Goal: Task Accomplishment & Management: Complete application form

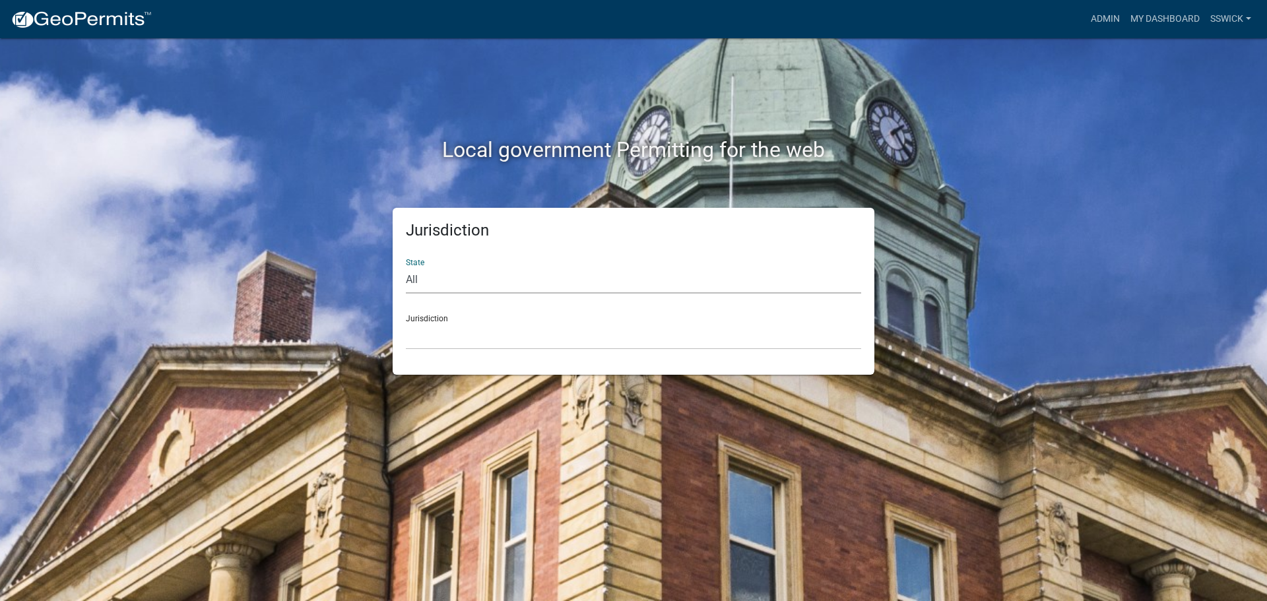
click at [458, 284] on select "All [US_STATE] [US_STATE] [US_STATE] [US_STATE] [US_STATE] [US_STATE] [US_STATE…" at bounding box center [633, 280] width 455 height 27
select select "[US_STATE]"
click at [406, 267] on select "All [US_STATE] [US_STATE] [US_STATE] [US_STATE] [US_STATE] [US_STATE] [US_STATE…" at bounding box center [633, 280] width 455 height 27
click at [436, 344] on select "City of [GEOGRAPHIC_DATA], [US_STATE] City of [GEOGRAPHIC_DATA], [US_STATE] Cit…" at bounding box center [633, 336] width 455 height 27
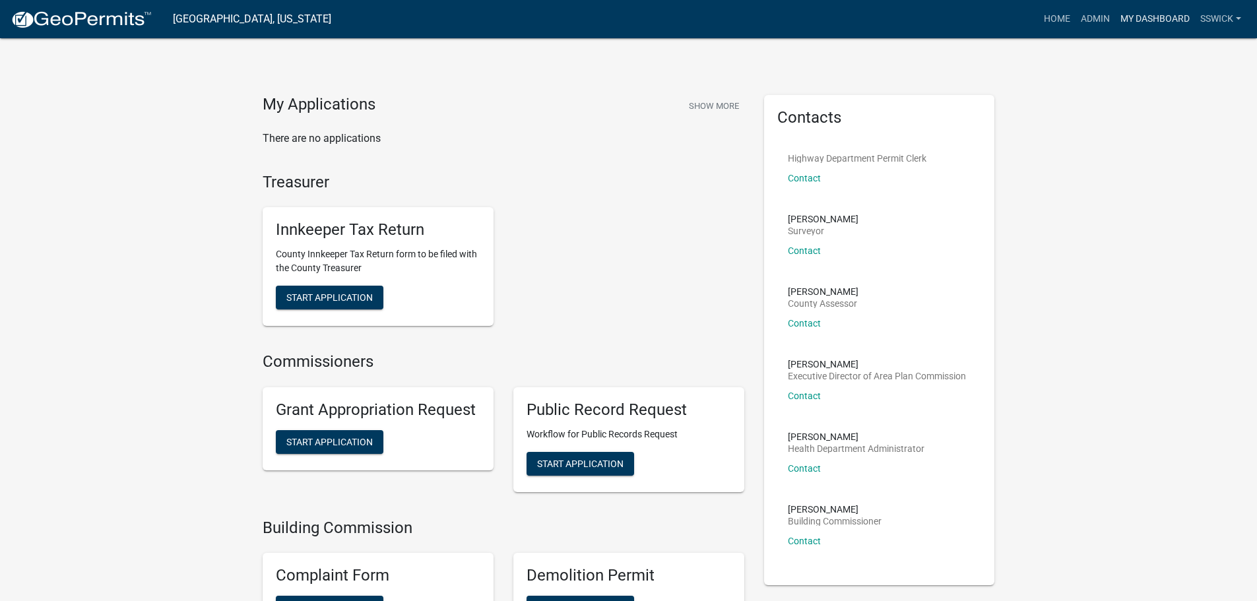
click at [1133, 18] on link "My Dashboard" at bounding box center [1155, 19] width 80 height 25
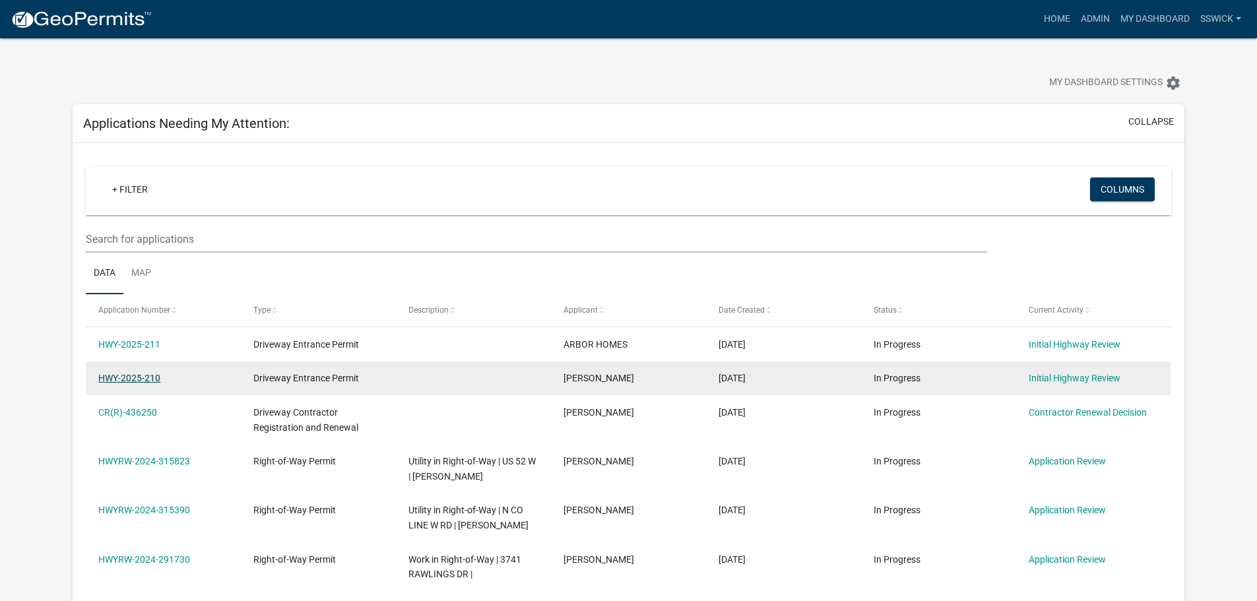
click at [154, 382] on link "HWY-2025-210" at bounding box center [129, 378] width 62 height 11
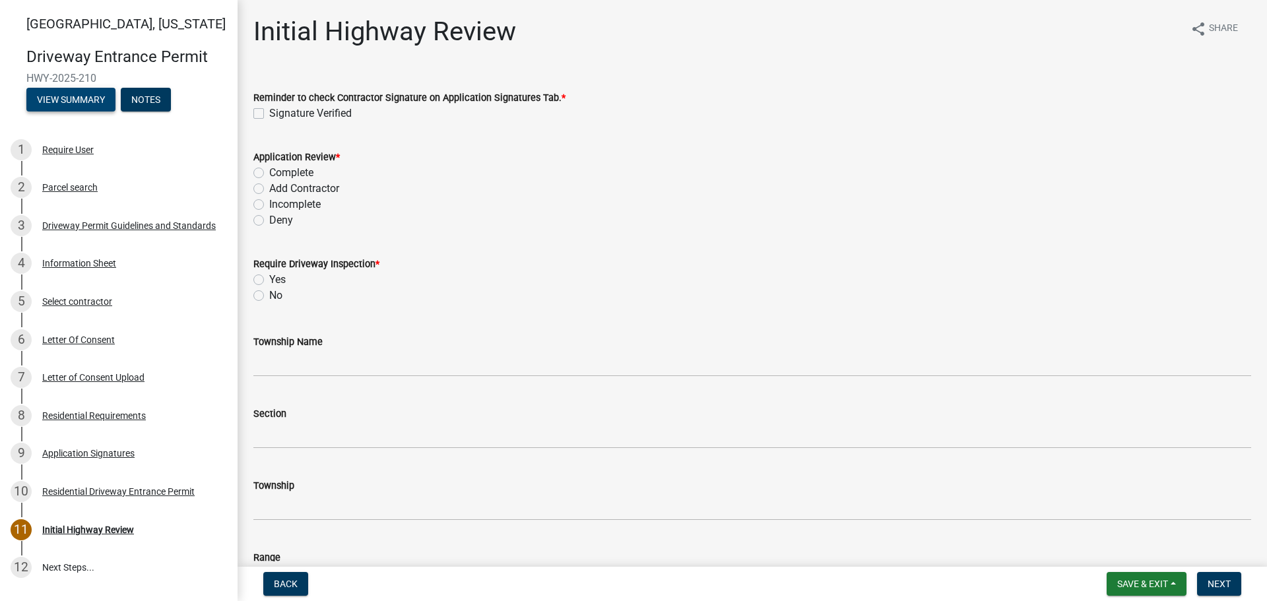
click at [83, 102] on button "View Summary" at bounding box center [70, 100] width 89 height 24
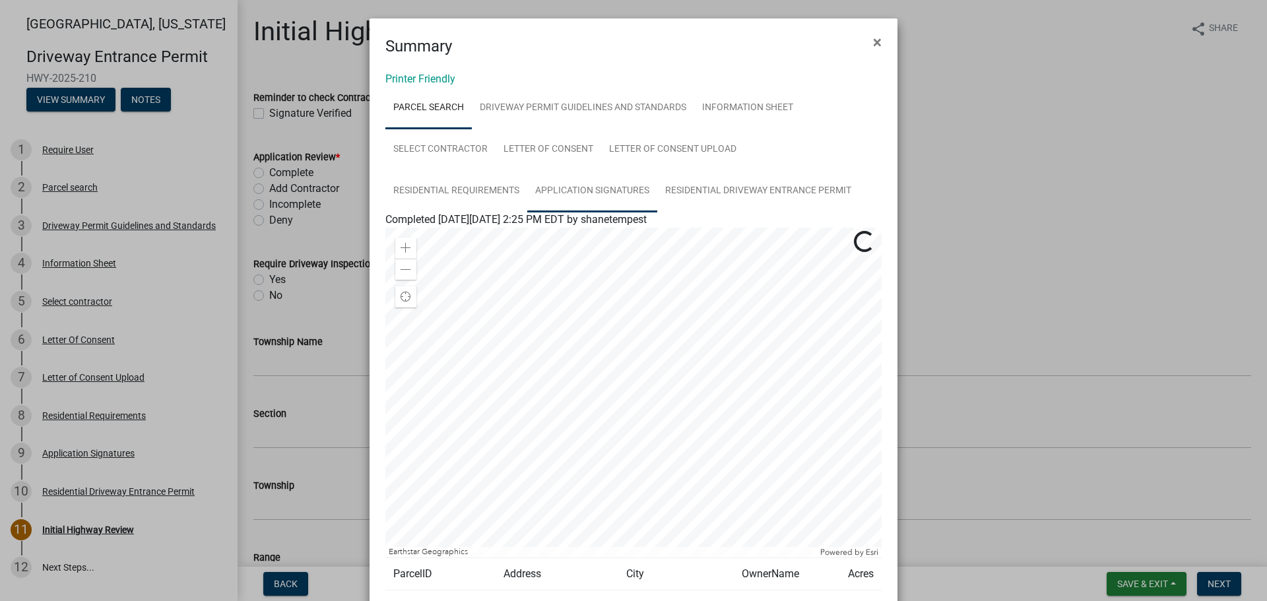
click at [558, 193] on link "Application Signatures" at bounding box center [592, 191] width 130 height 42
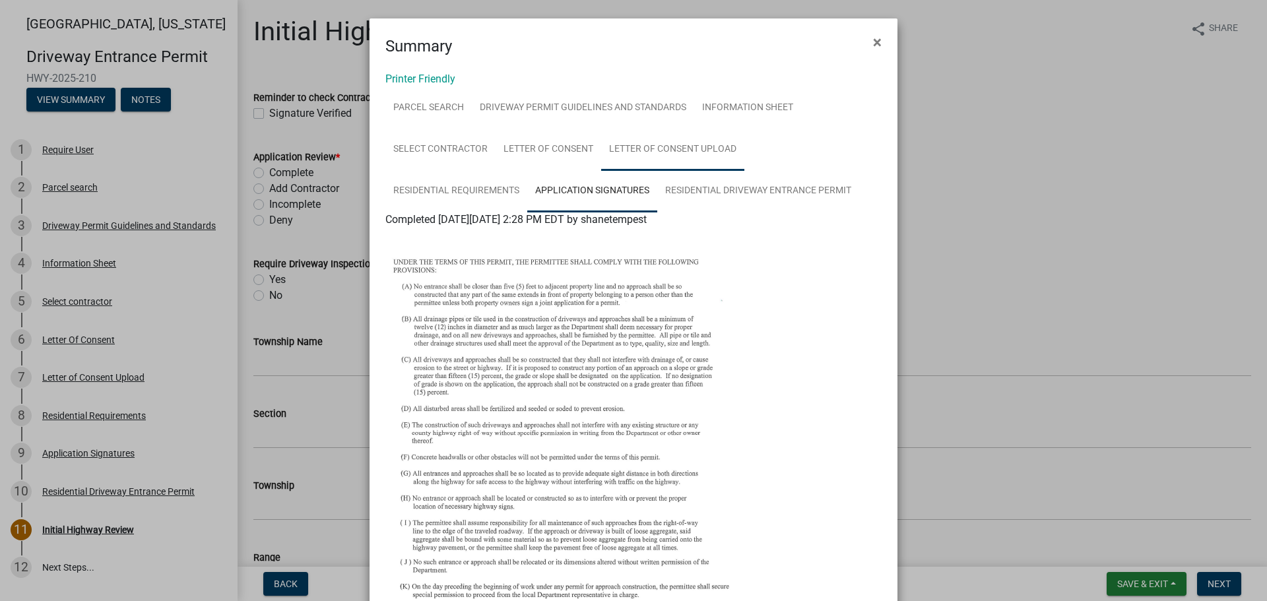
click at [660, 152] on link "Letter of Consent Upload" at bounding box center [672, 150] width 143 height 42
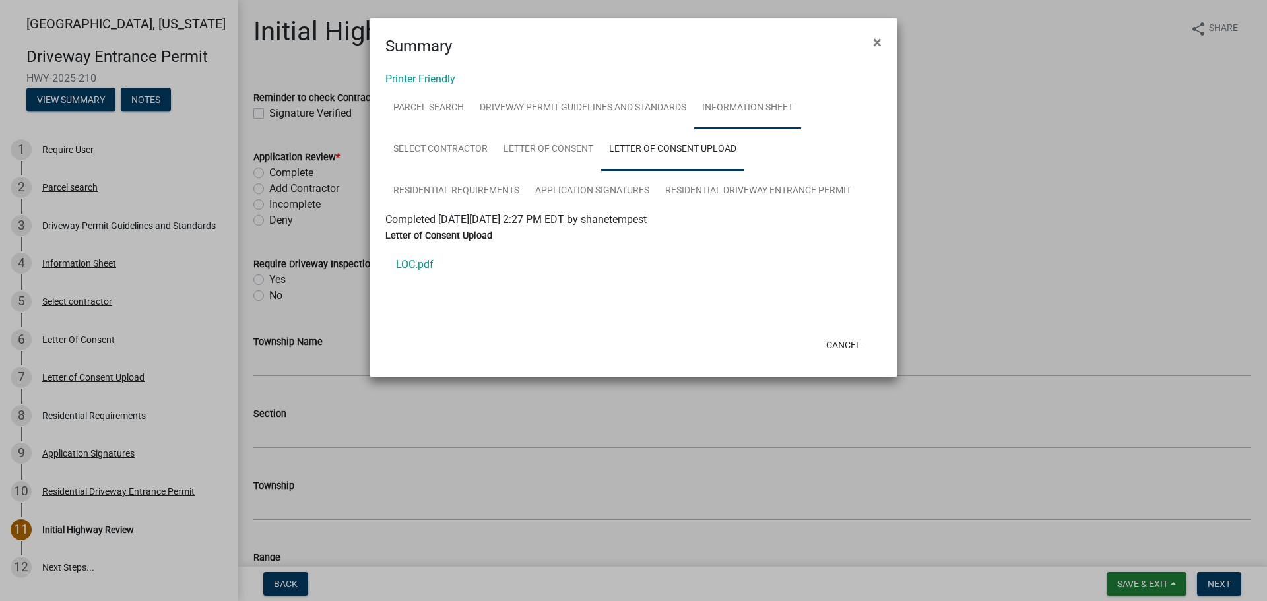
click at [725, 112] on link "Information Sheet" at bounding box center [747, 108] width 107 height 42
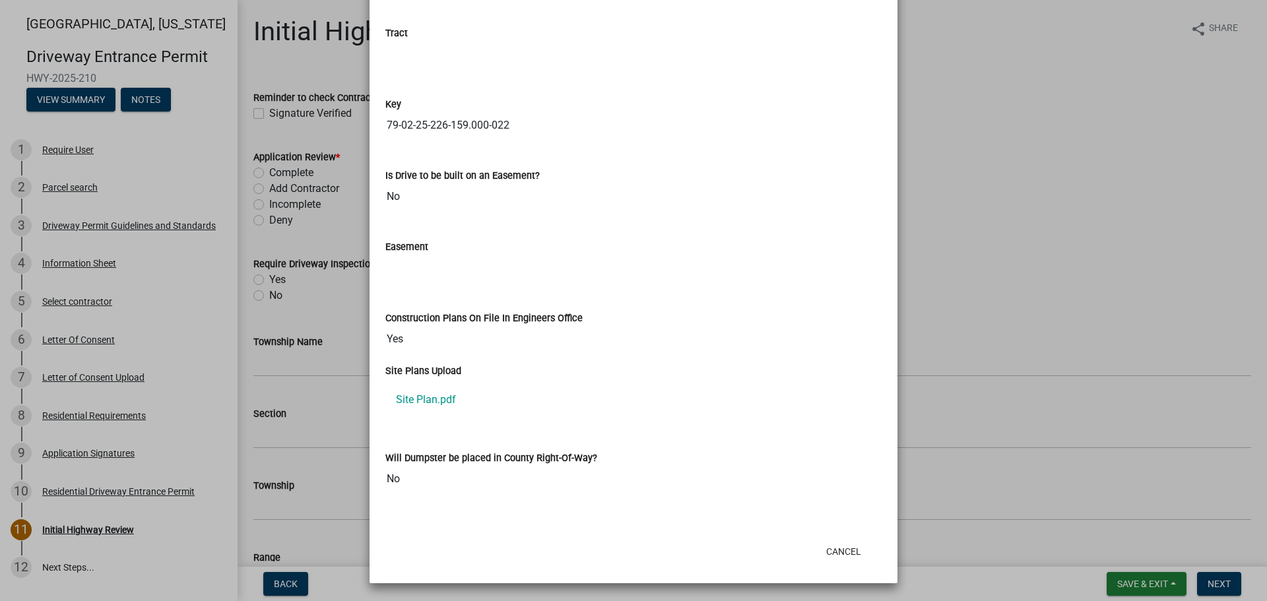
scroll to position [1853, 0]
click at [430, 403] on link "Site Plan.pdf" at bounding box center [633, 399] width 496 height 32
drag, startPoint x: 844, startPoint y: 547, endPoint x: 814, endPoint y: 523, distance: 37.5
click at [844, 547] on button "Cancel" at bounding box center [844, 551] width 56 height 24
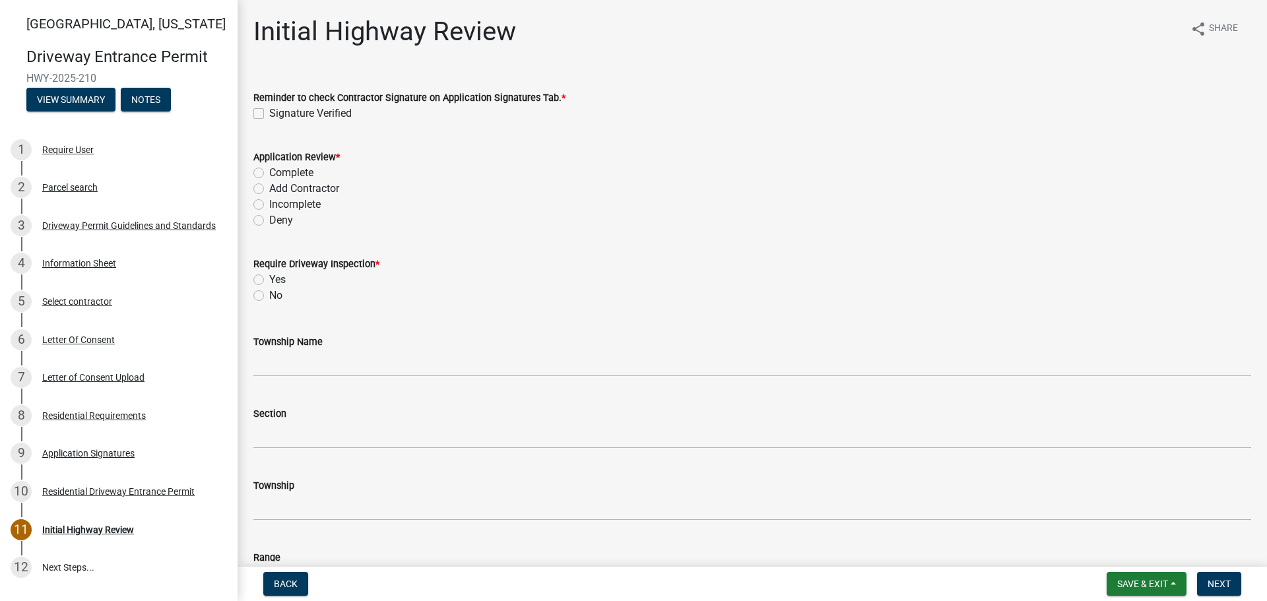
click at [257, 108] on div "Signature Verified" at bounding box center [752, 114] width 998 height 16
click at [269, 113] on label "Signature Verified" at bounding box center [310, 114] width 83 height 16
click at [269, 113] on input "Signature Verified" at bounding box center [273, 110] width 9 height 9
checkbox input "true"
click at [269, 172] on label "Complete" at bounding box center [291, 173] width 44 height 16
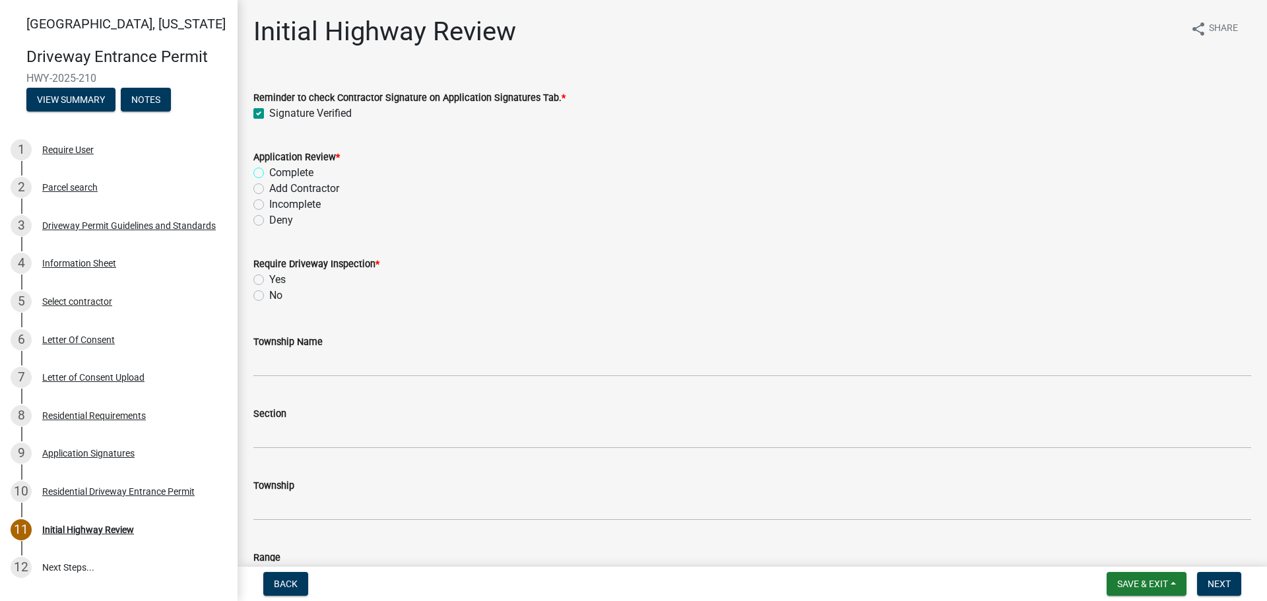
click at [269, 172] on input "Complete" at bounding box center [273, 169] width 9 height 9
radio input "true"
click at [269, 296] on label "No" at bounding box center [275, 296] width 13 height 16
click at [269, 296] on input "No" at bounding box center [273, 292] width 9 height 9
radio input "true"
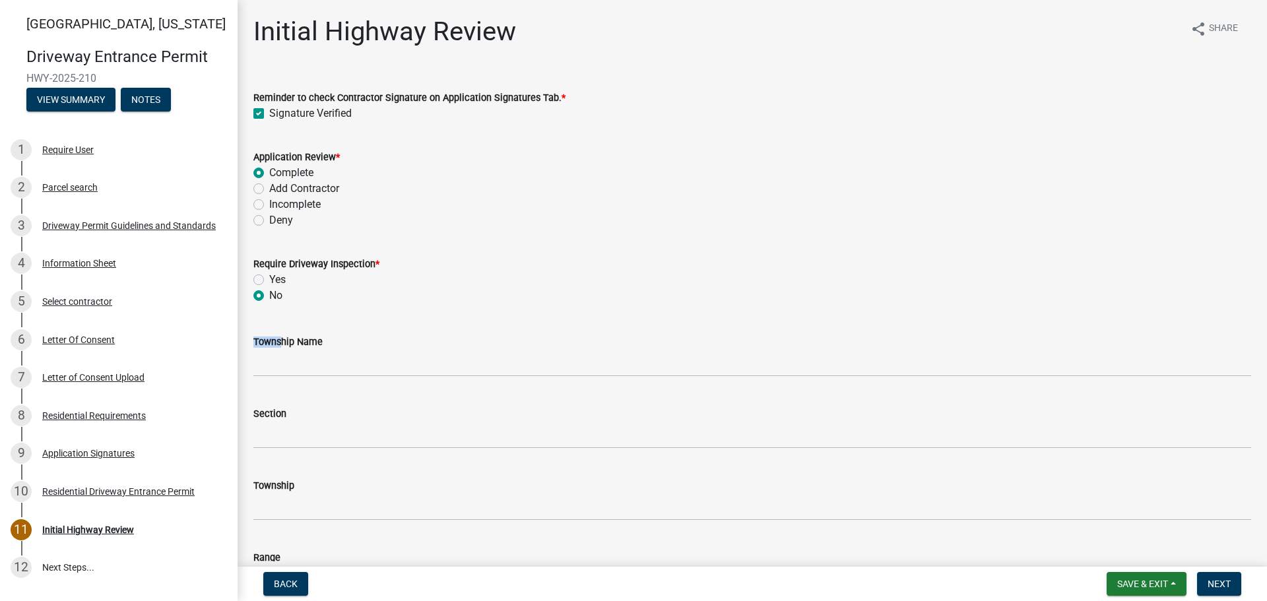
click at [277, 350] on form "Township Name" at bounding box center [752, 355] width 998 height 43
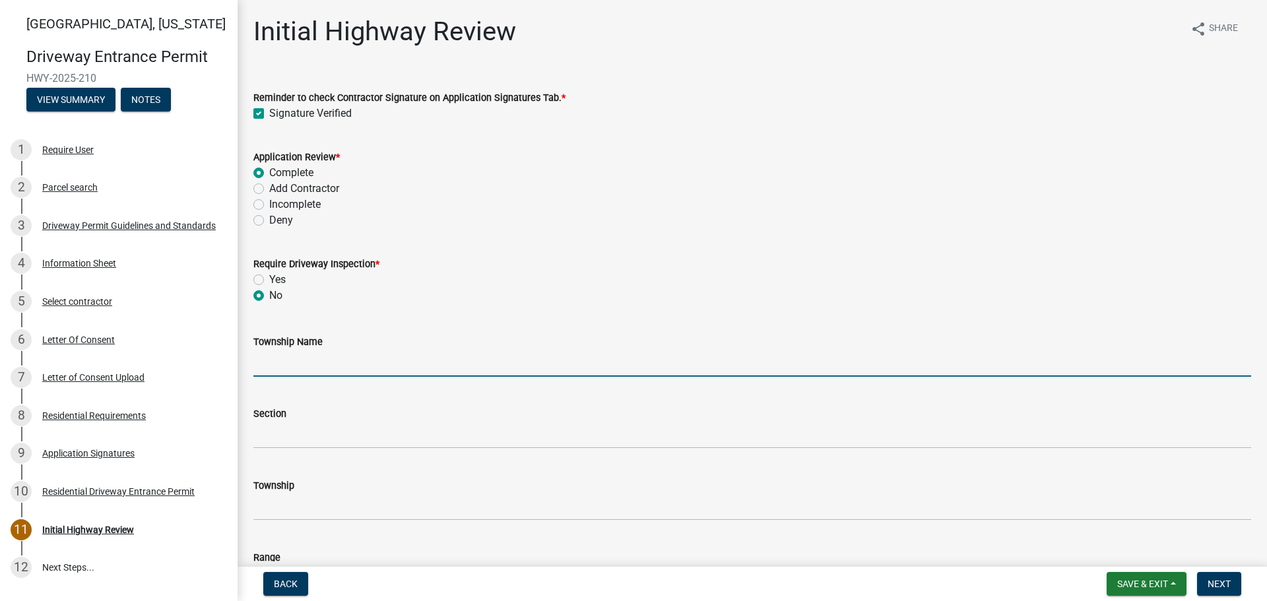
click at [285, 360] on input "Township Name" at bounding box center [752, 363] width 998 height 27
type input "Wabash"
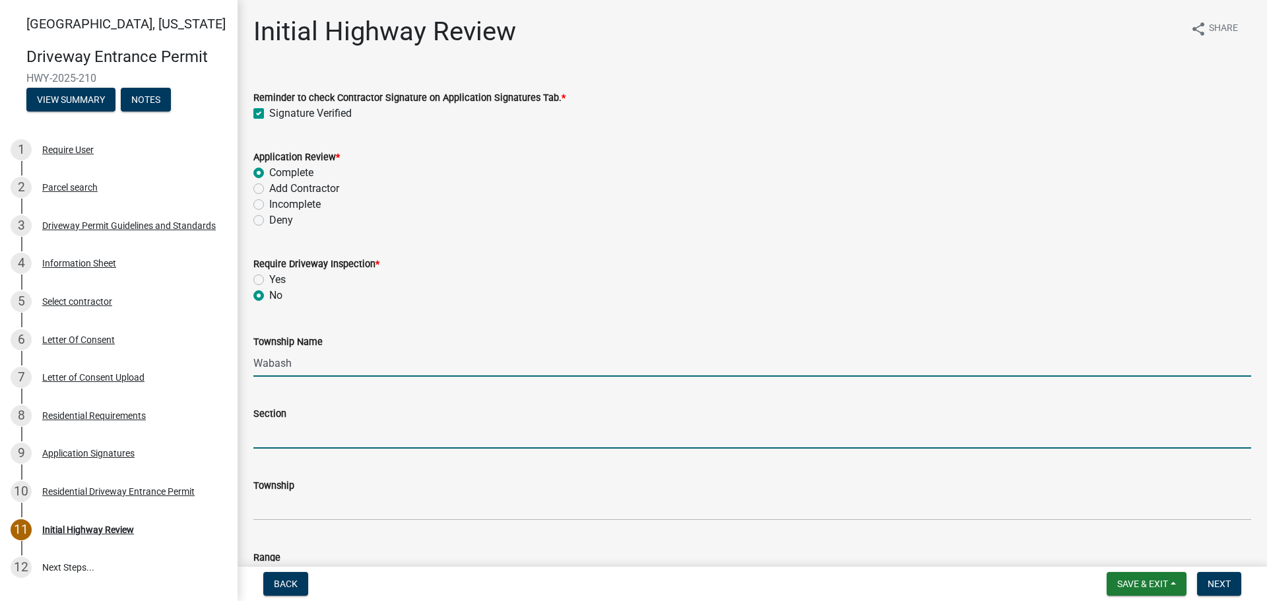
click at [308, 436] on input "Section" at bounding box center [752, 435] width 998 height 27
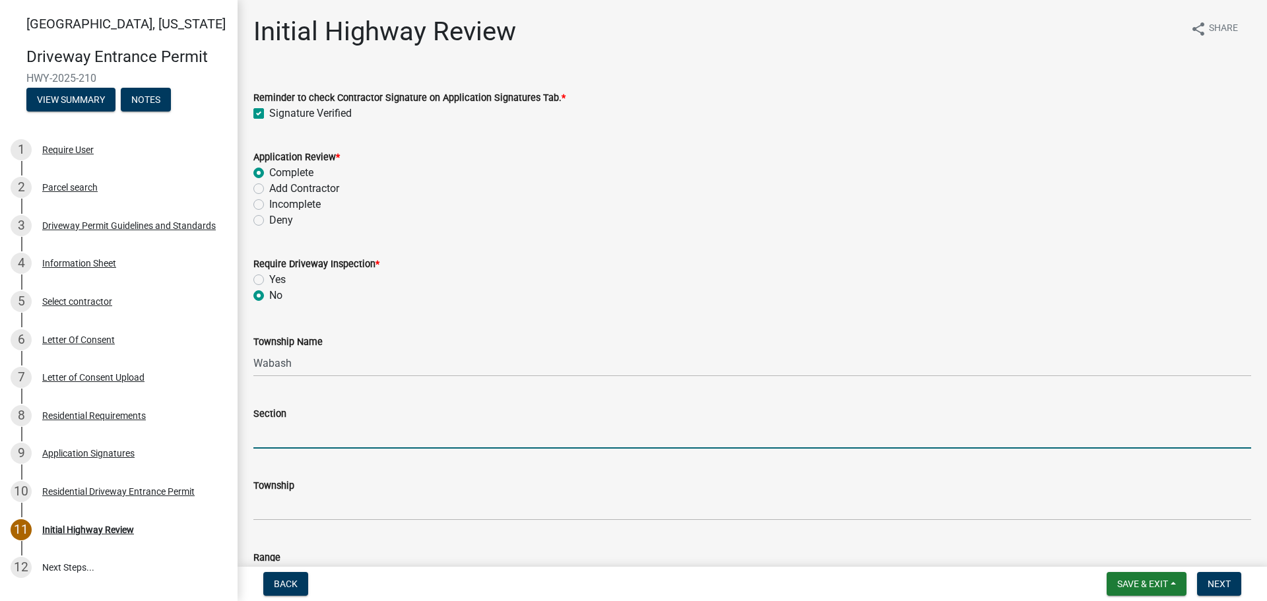
type input "25"
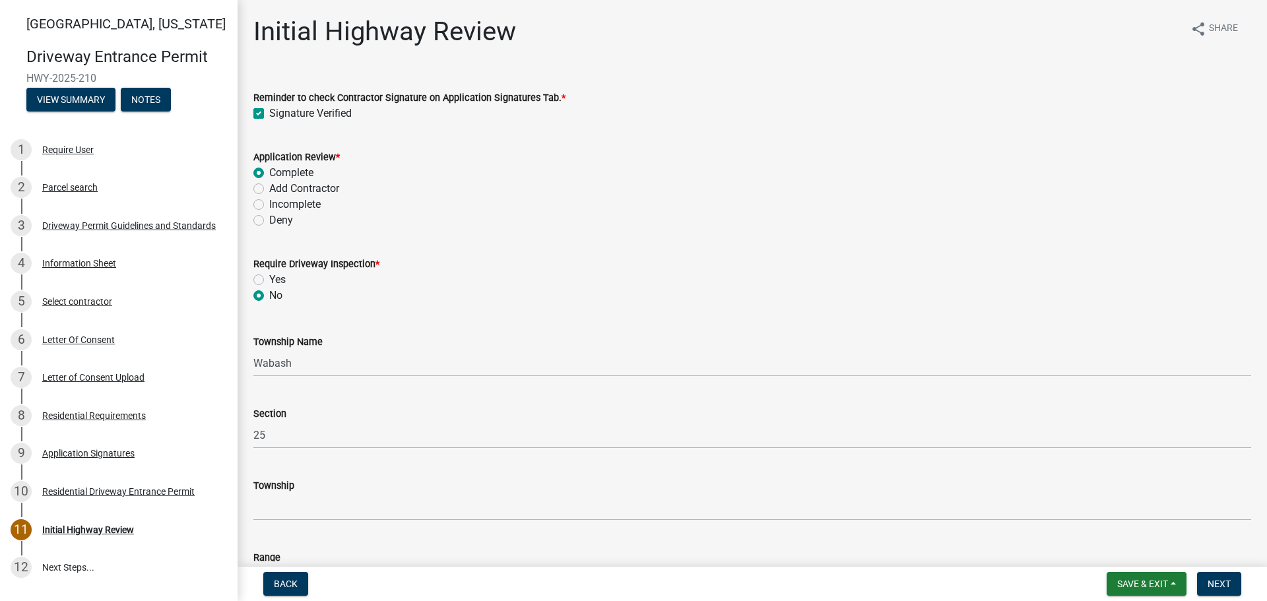
click at [288, 490] on label "Township" at bounding box center [273, 486] width 41 height 9
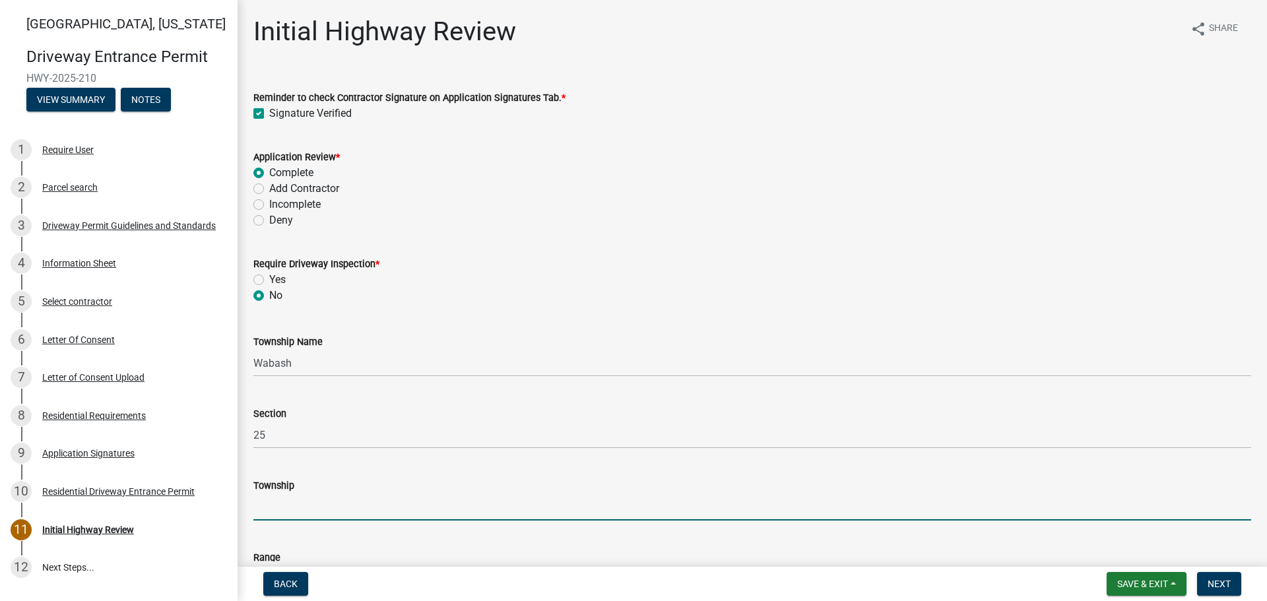
click at [288, 494] on input "Township" at bounding box center [752, 507] width 998 height 27
click at [290, 509] on input "Township" at bounding box center [752, 507] width 998 height 27
type input "T 24 N"
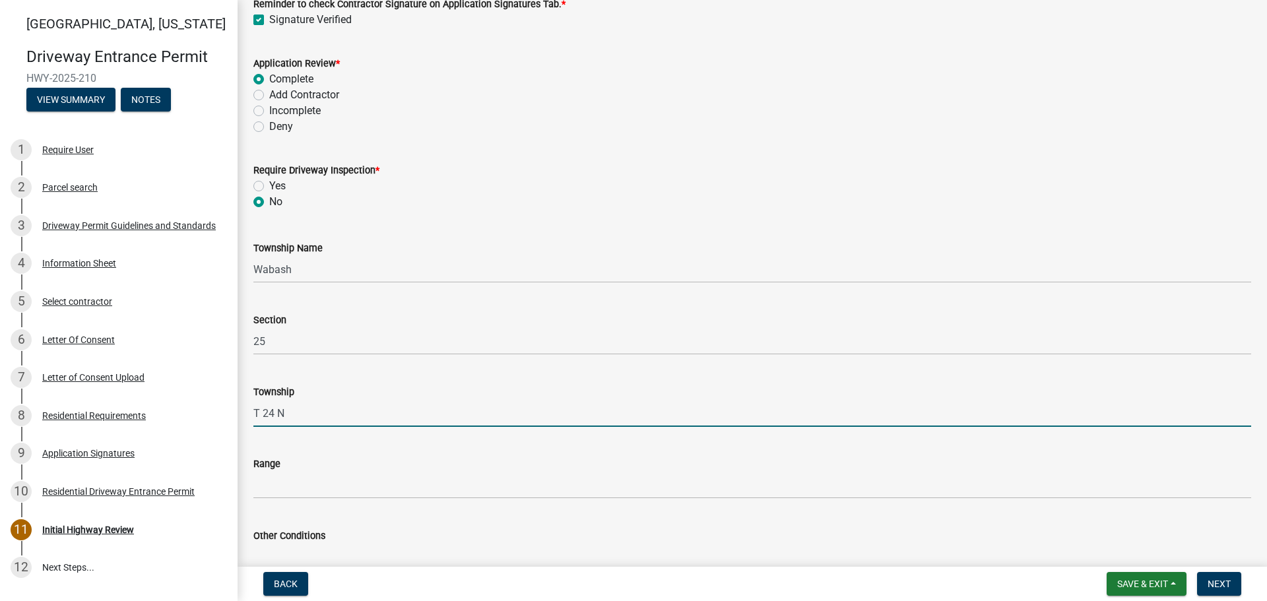
scroll to position [264, 0]
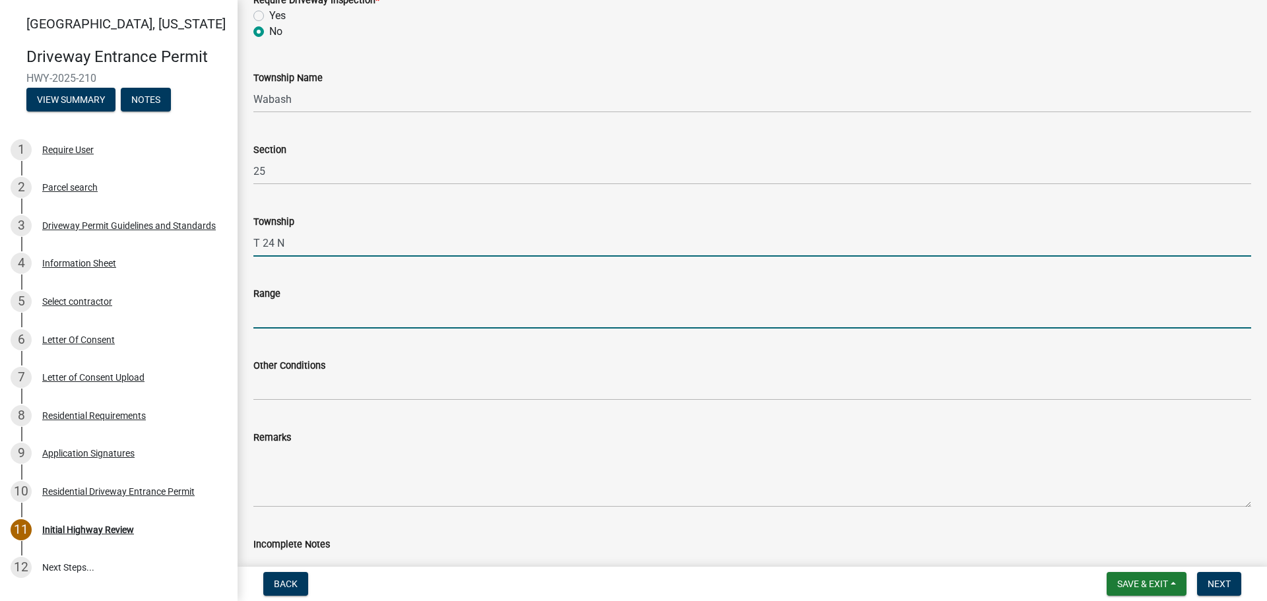
click at [286, 309] on input "Range" at bounding box center [752, 315] width 998 height 27
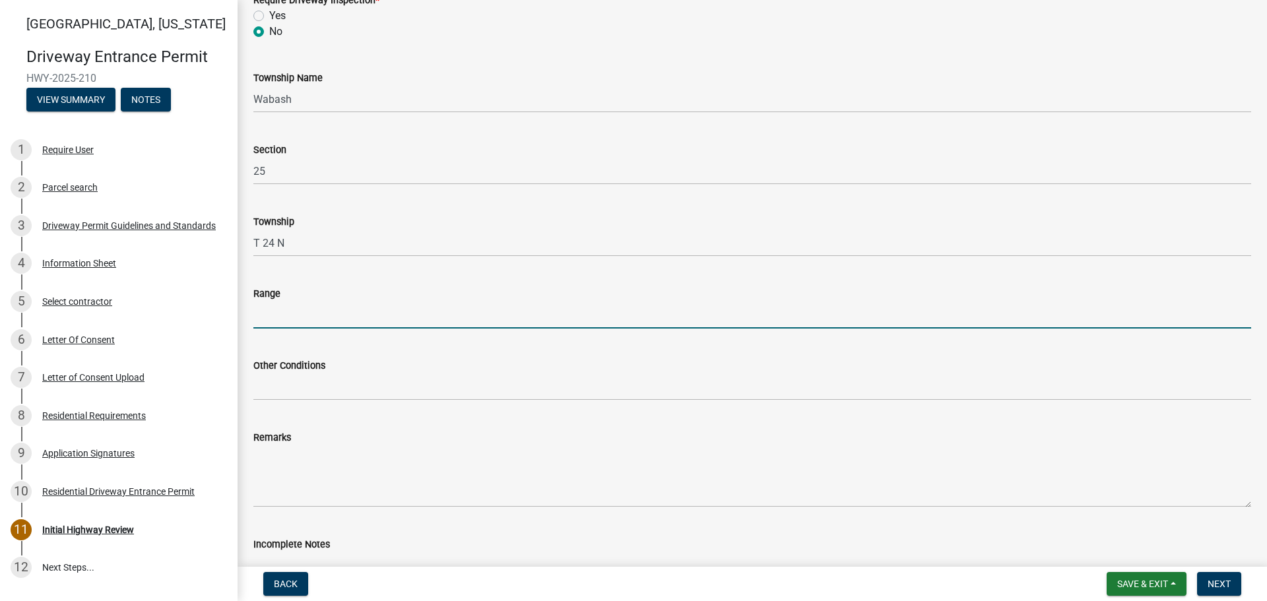
type input "R 5 W"
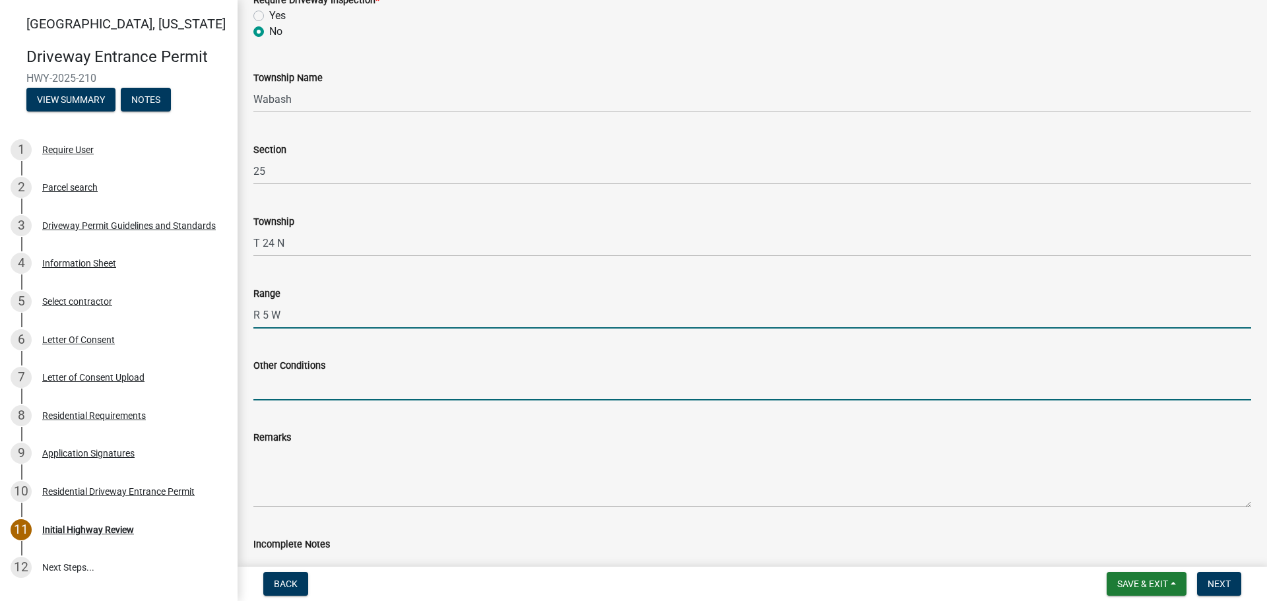
click at [301, 381] on input "Other Conditions" at bounding box center [752, 387] width 998 height 27
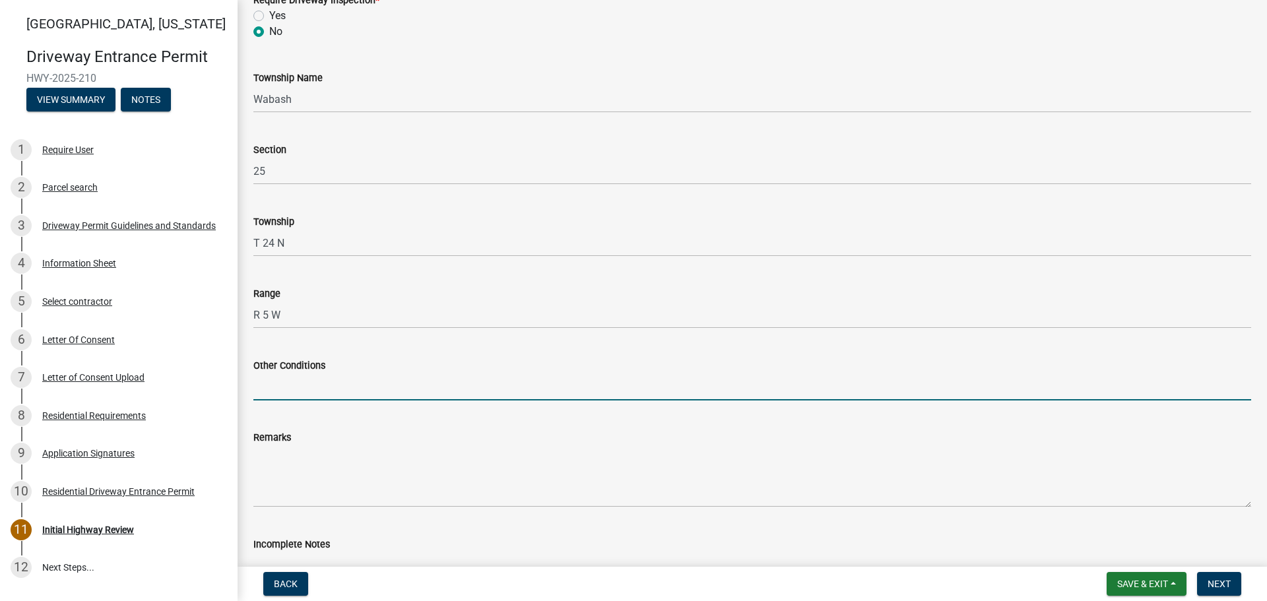
type input "17' Width, 5' Taper, 5' Sidewalk"
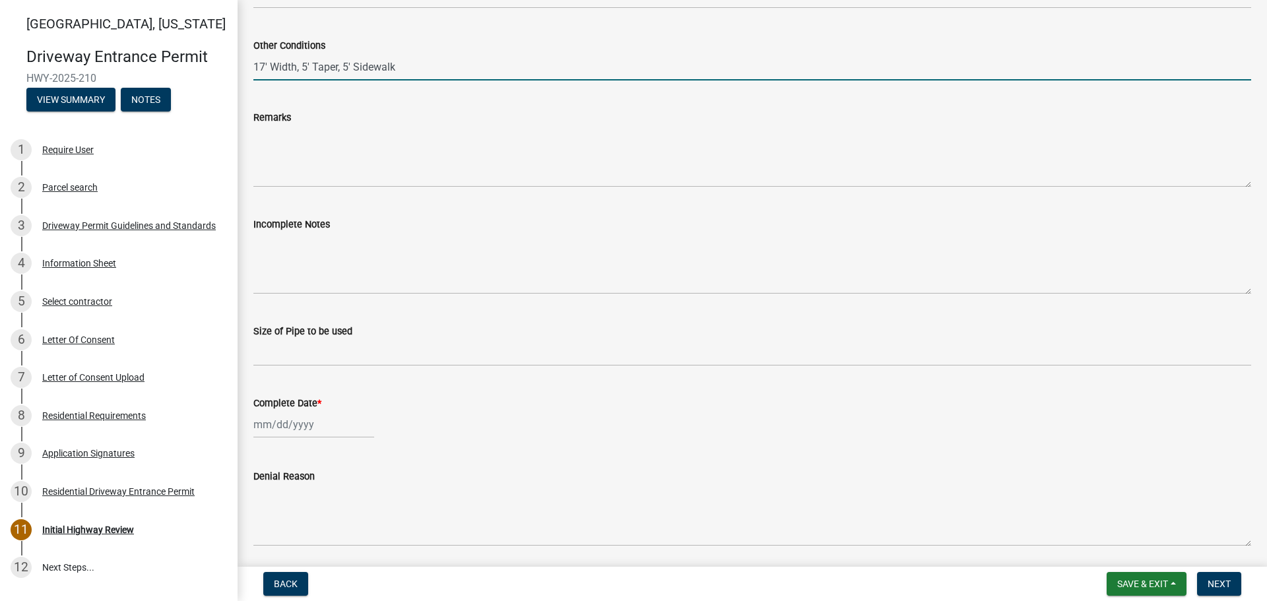
scroll to position [594, 0]
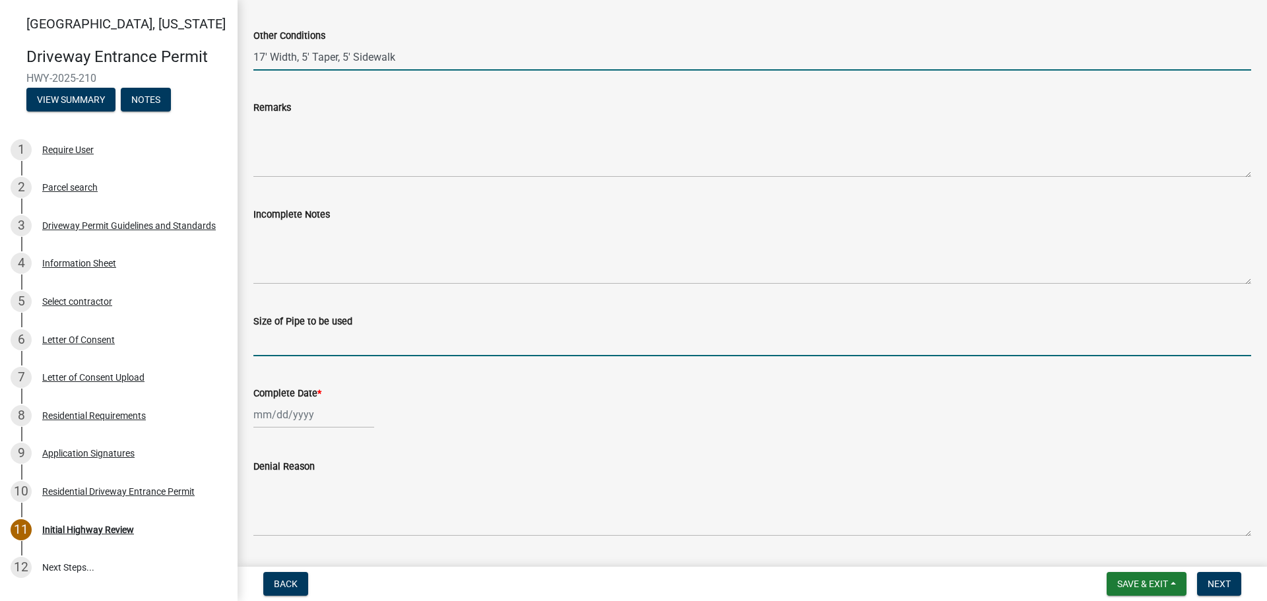
click at [292, 347] on input "Size of Pipe to be used" at bounding box center [752, 342] width 998 height 27
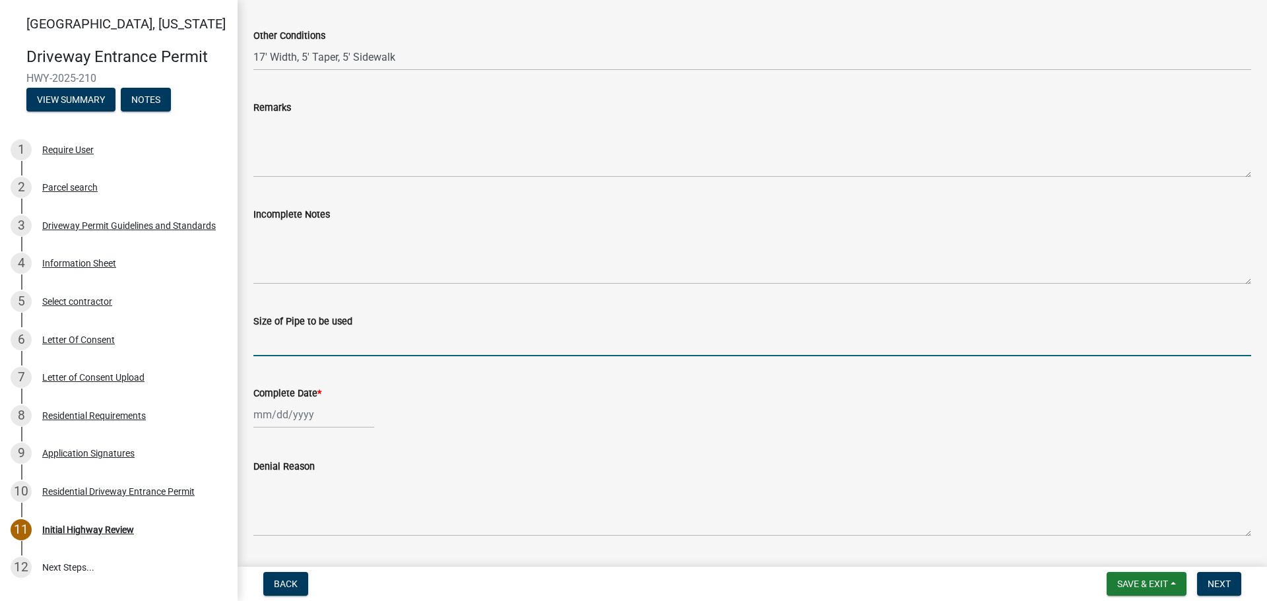
type input "N/A"
select select "9"
select select "2025"
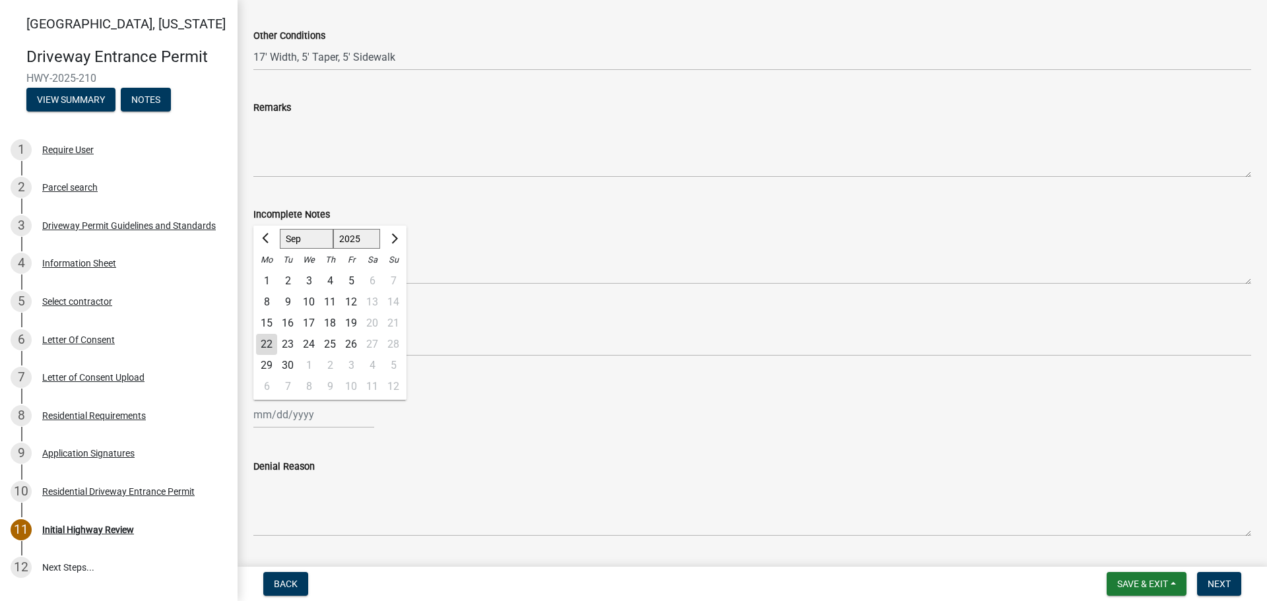
click at [293, 420] on div "[PERSON_NAME] Feb Mar Apr [PERSON_NAME][DATE] Oct Nov [DATE] 1526 1527 1528 152…" at bounding box center [313, 414] width 121 height 27
click at [269, 343] on div "22" at bounding box center [266, 344] width 21 height 21
type input "[DATE]"
click at [1218, 582] on span "Next" at bounding box center [1219, 584] width 23 height 11
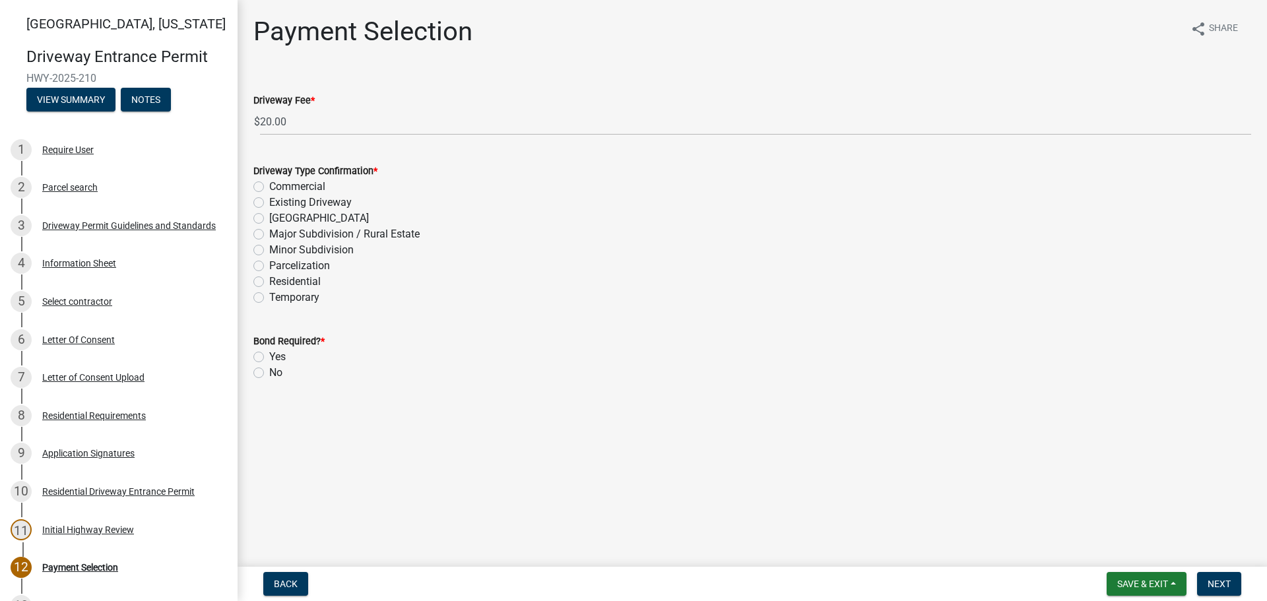
click at [269, 281] on label "Residential" at bounding box center [294, 282] width 51 height 16
click at [269, 281] on input "Residential" at bounding box center [273, 278] width 9 height 9
radio input "true"
click at [269, 370] on label "No" at bounding box center [275, 373] width 13 height 16
click at [269, 370] on input "No" at bounding box center [273, 369] width 9 height 9
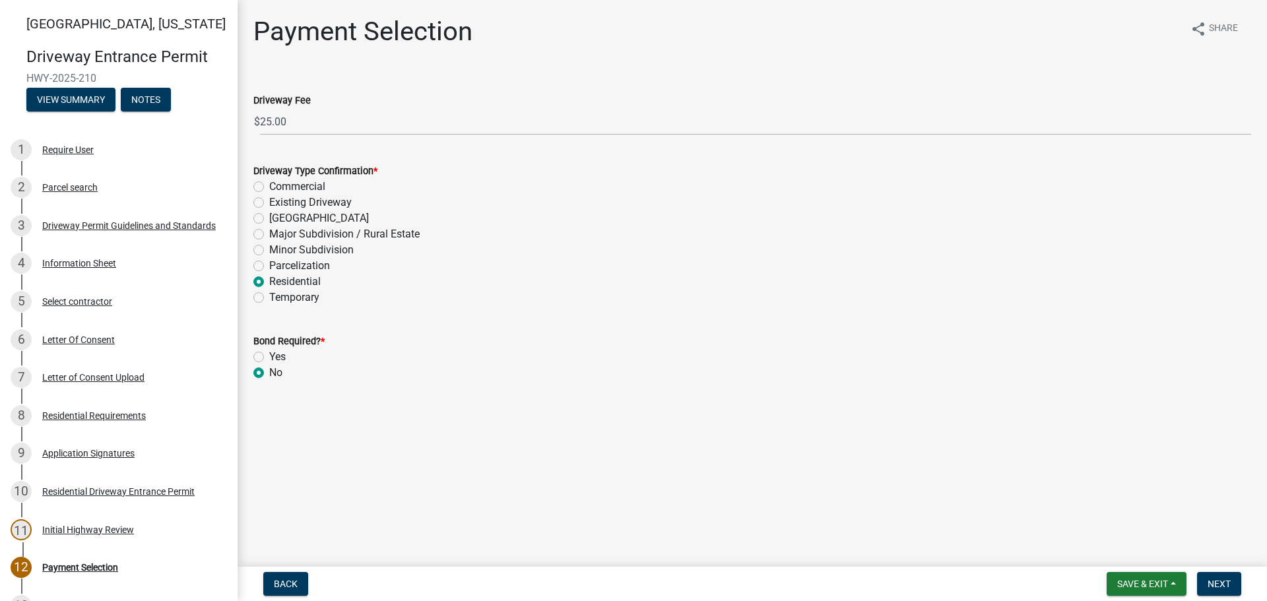
radio input "true"
click at [1238, 590] on button "Next" at bounding box center [1219, 584] width 44 height 24
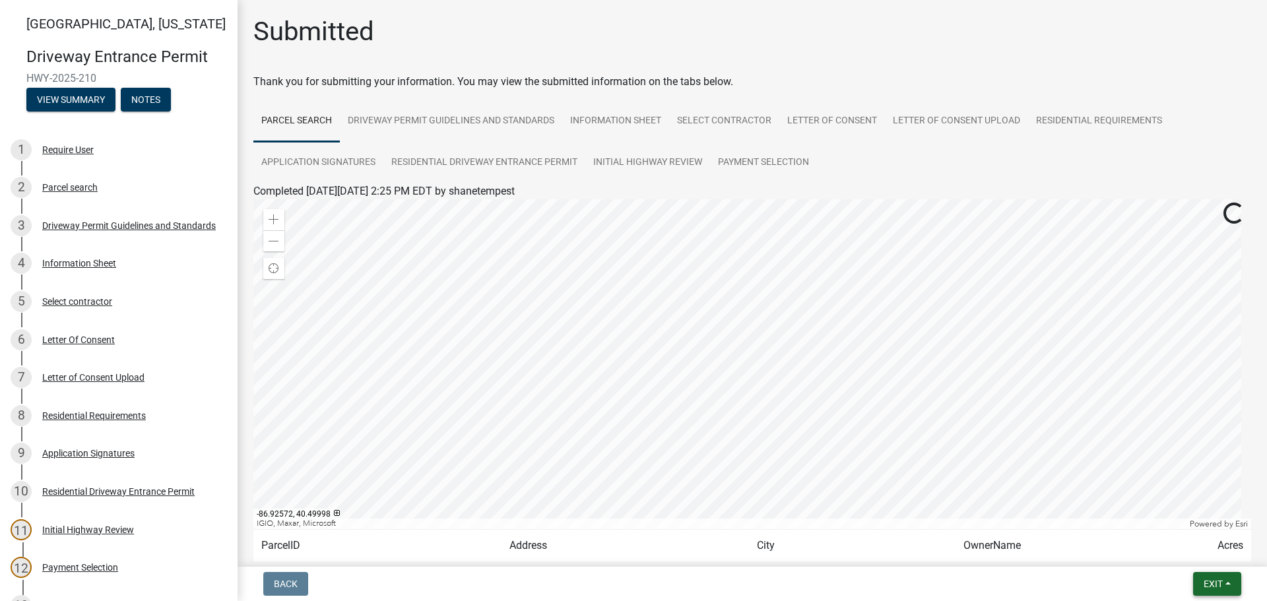
click at [1223, 584] on span "Exit" at bounding box center [1213, 584] width 19 height 11
click at [1178, 550] on button "Save & Exit" at bounding box center [1189, 550] width 106 height 32
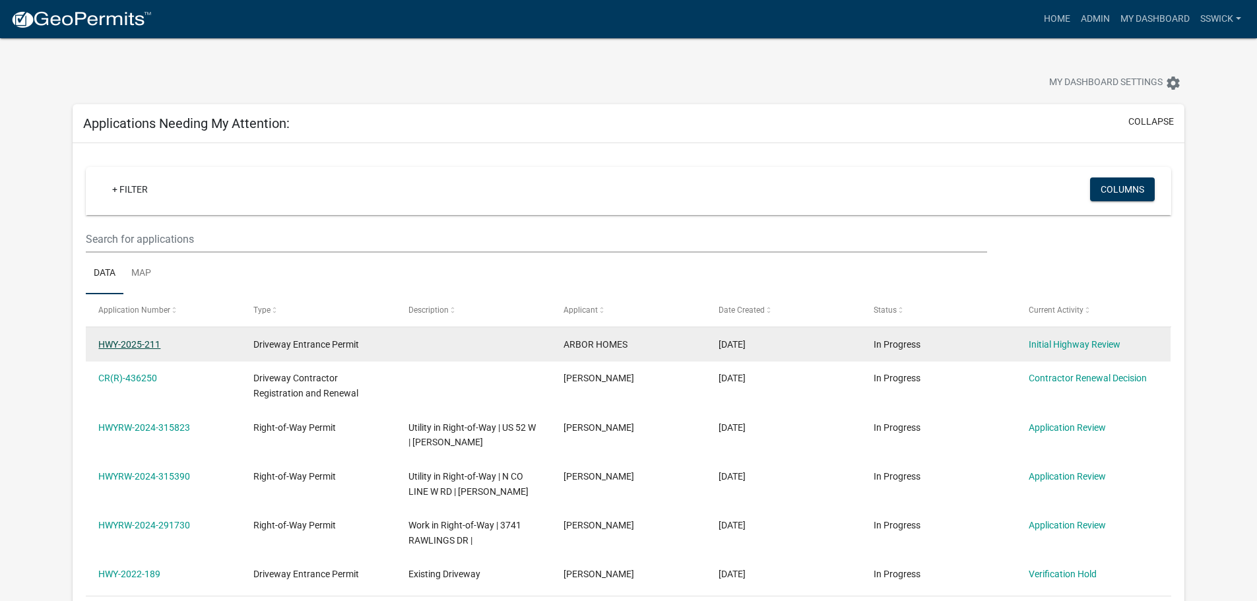
click at [149, 349] on link "HWY-2025-211" at bounding box center [129, 344] width 62 height 11
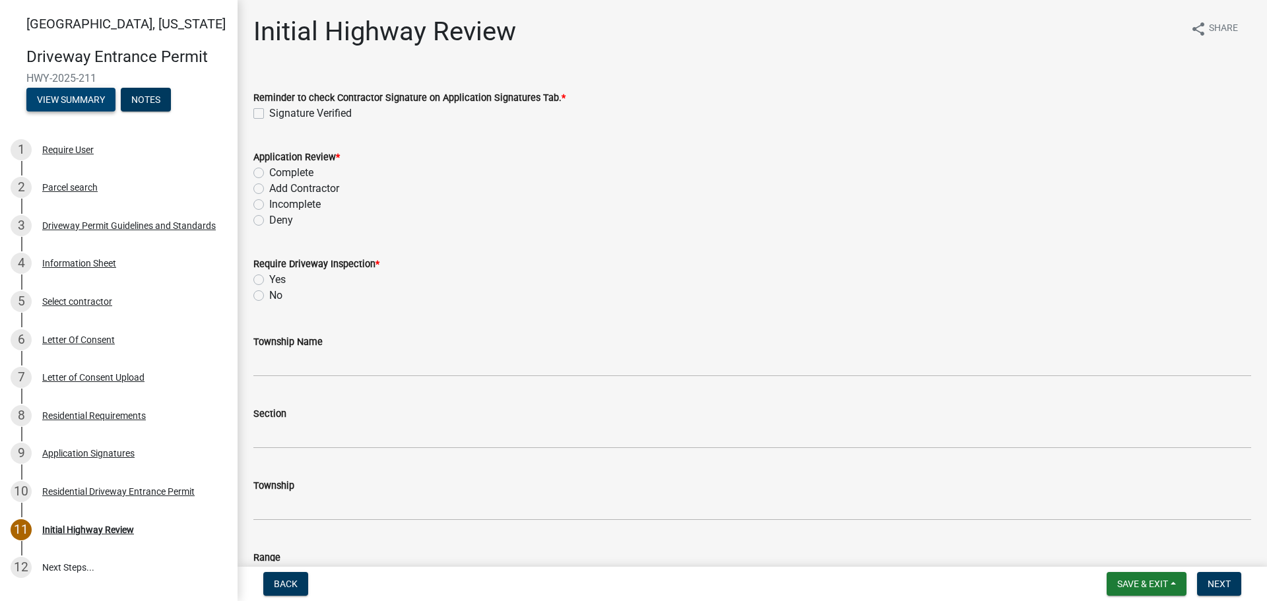
click at [59, 104] on button "View Summary" at bounding box center [70, 100] width 89 height 24
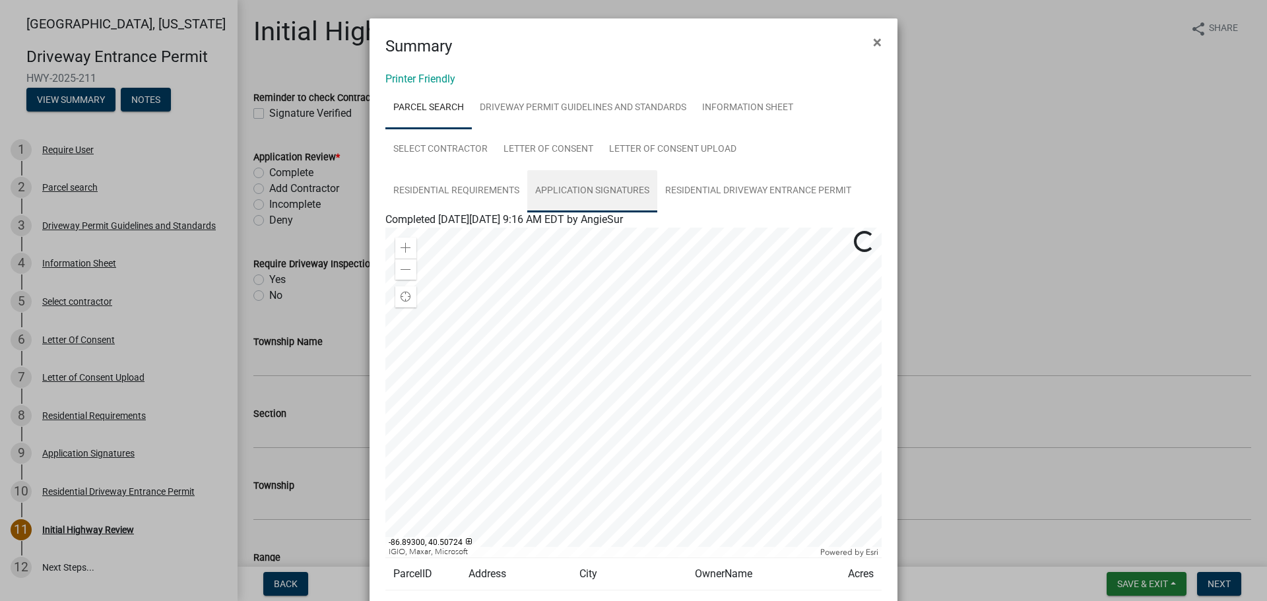
click at [547, 193] on link "Application Signatures" at bounding box center [592, 191] width 130 height 42
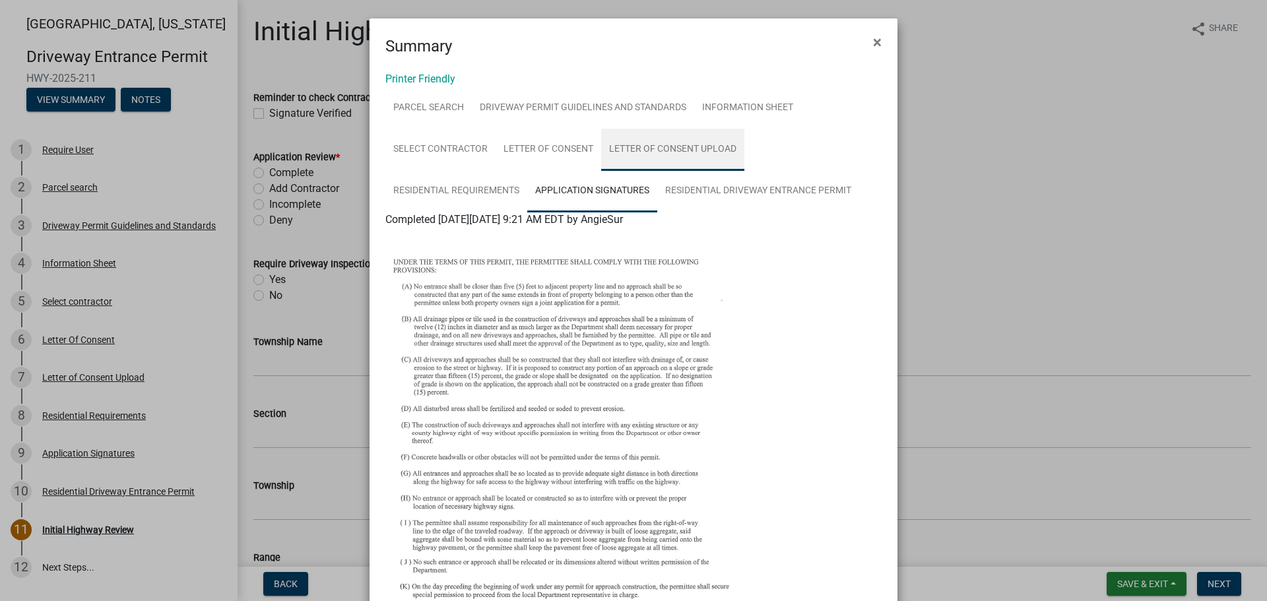
click at [651, 152] on link "Letter of Consent Upload" at bounding box center [672, 150] width 143 height 42
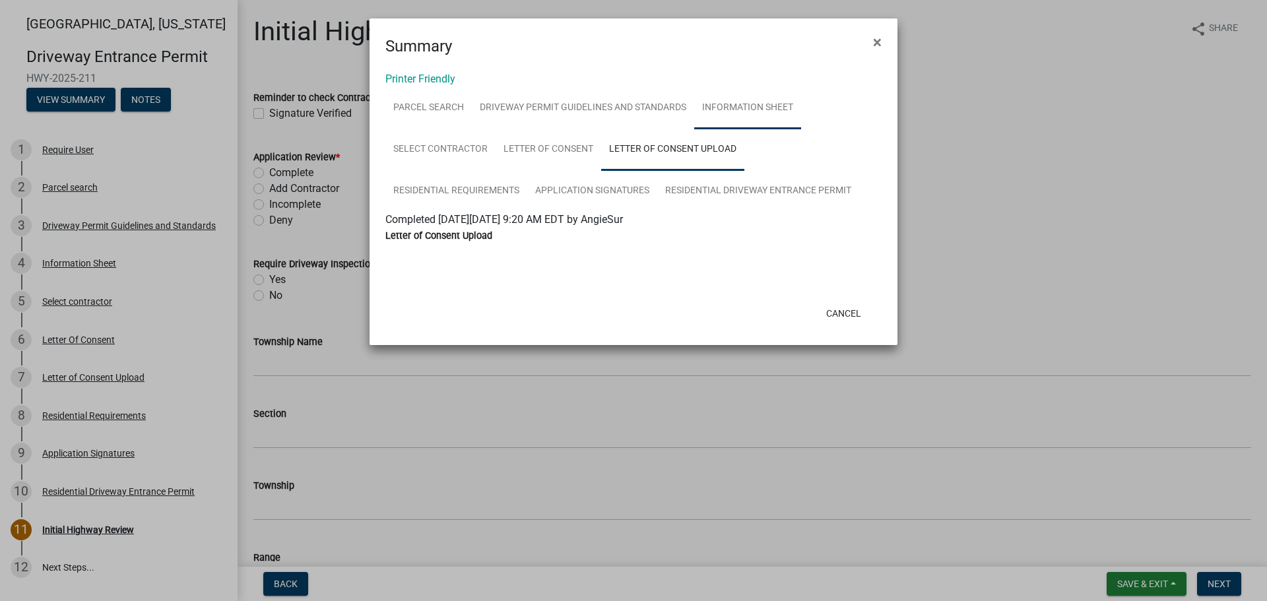
click at [737, 109] on link "Information Sheet" at bounding box center [747, 108] width 107 height 42
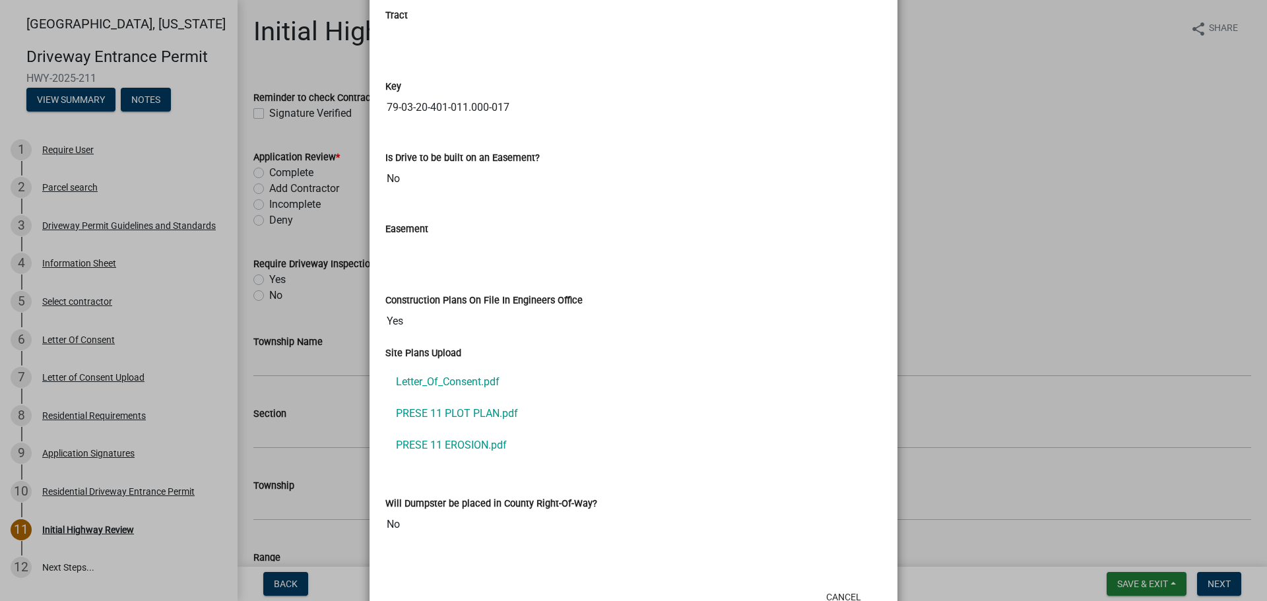
scroll to position [1782, 0]
click at [493, 412] on link "PRESE 11 PLOT PLAN.pdf" at bounding box center [633, 413] width 496 height 32
click at [832, 592] on button "Cancel" at bounding box center [844, 596] width 56 height 24
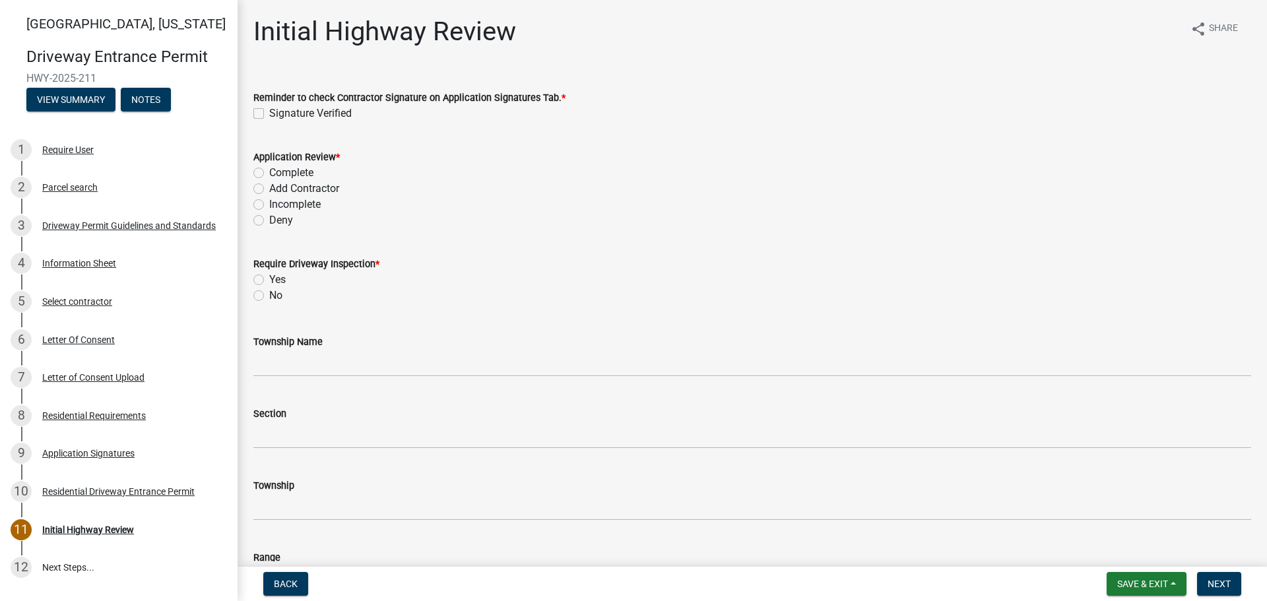
click at [269, 112] on label "Signature Verified" at bounding box center [310, 114] width 83 height 16
click at [269, 112] on input "Signature Verified" at bounding box center [273, 110] width 9 height 9
checkbox input "true"
click at [269, 174] on label "Complete" at bounding box center [291, 173] width 44 height 16
click at [269, 174] on input "Complete" at bounding box center [273, 169] width 9 height 9
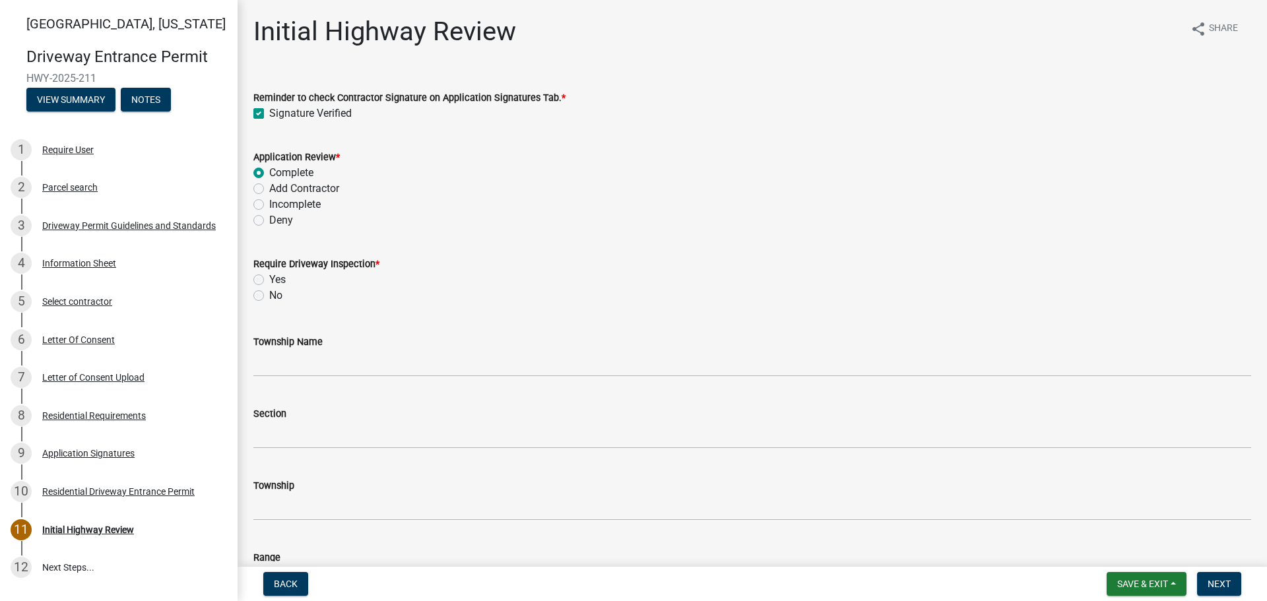
radio input "true"
click at [269, 296] on label "No" at bounding box center [275, 296] width 13 height 16
click at [269, 296] on input "No" at bounding box center [273, 292] width 9 height 9
radio input "true"
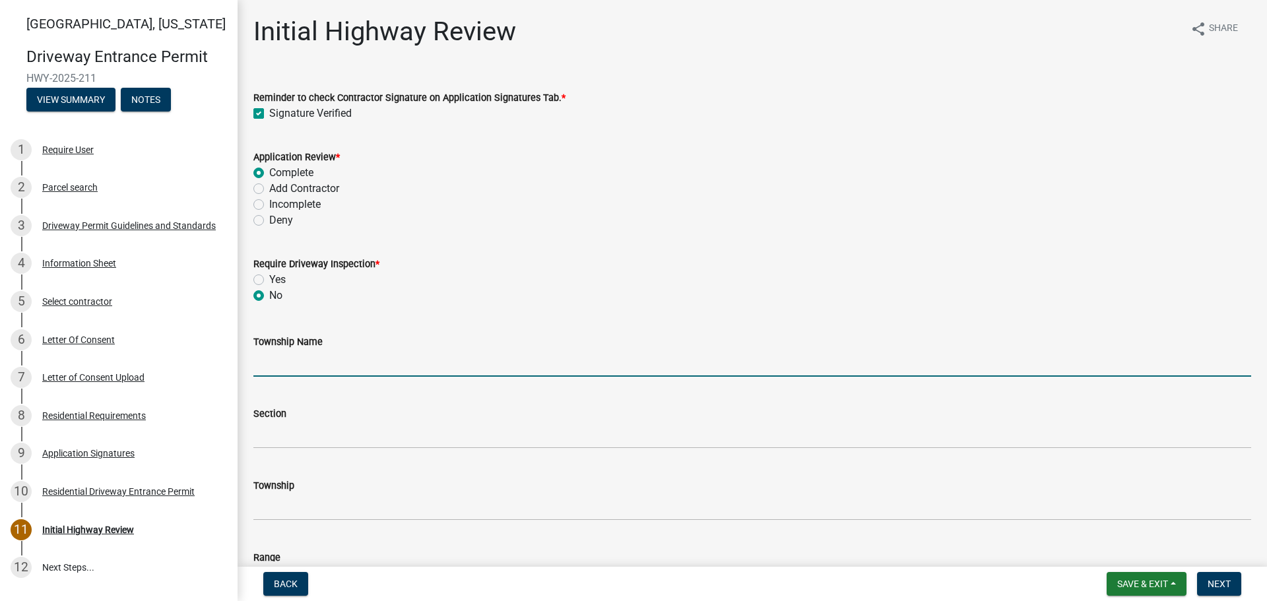
click at [329, 362] on input "Township Name" at bounding box center [752, 363] width 998 height 27
type input "Tippecanoe"
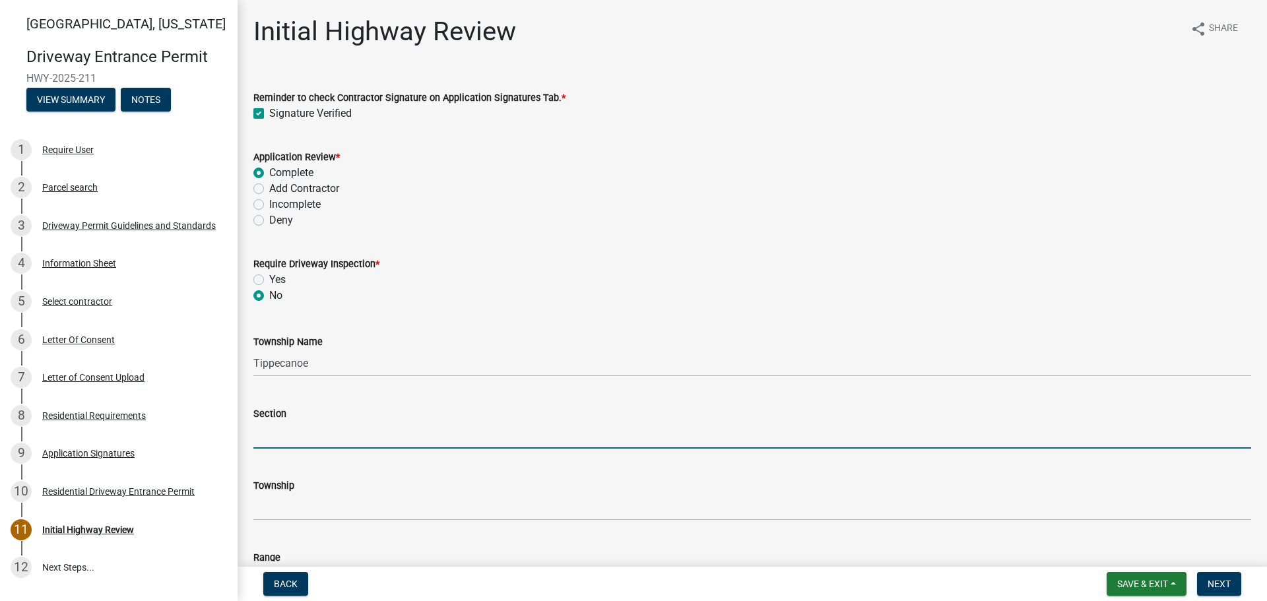
click at [306, 440] on input "Section" at bounding box center [752, 435] width 998 height 27
type input "20"
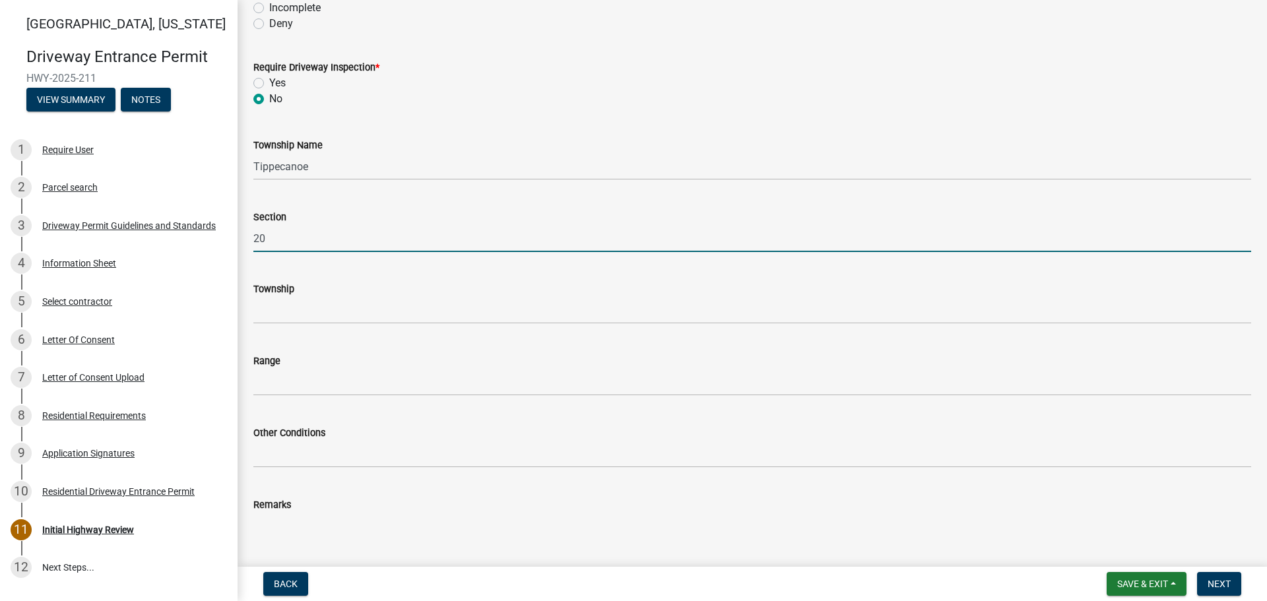
scroll to position [198, 0]
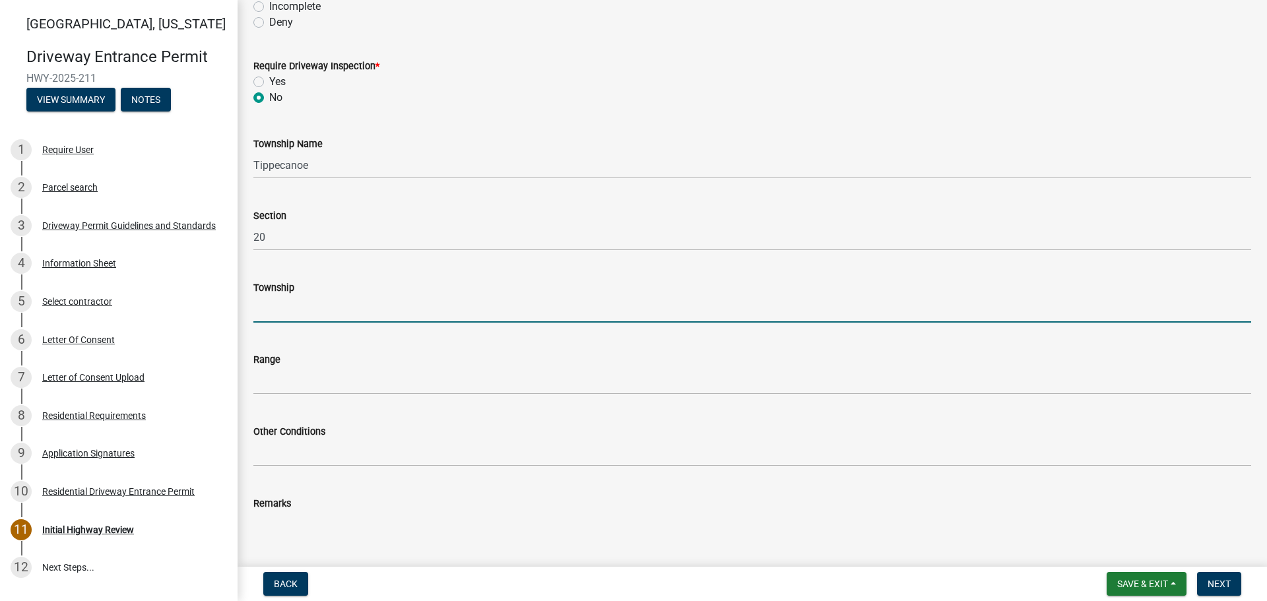
click at [296, 311] on input "Township" at bounding box center [752, 309] width 998 height 27
type input "T 24 N"
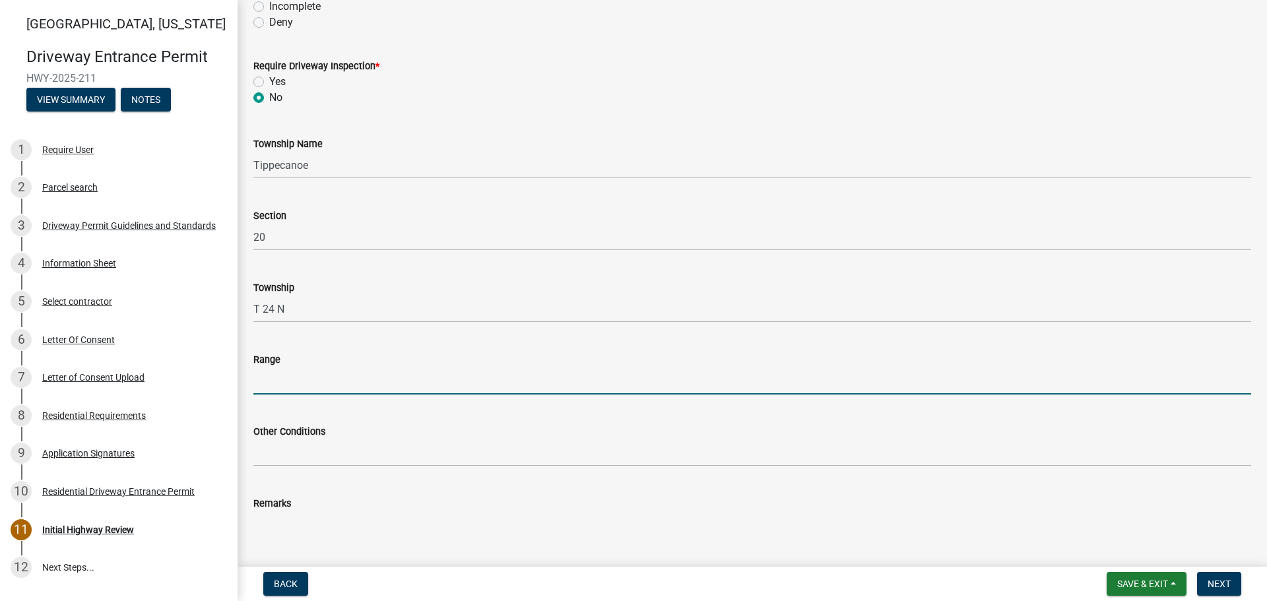
click at [315, 382] on input "Range" at bounding box center [752, 381] width 998 height 27
type input "R 4 W"
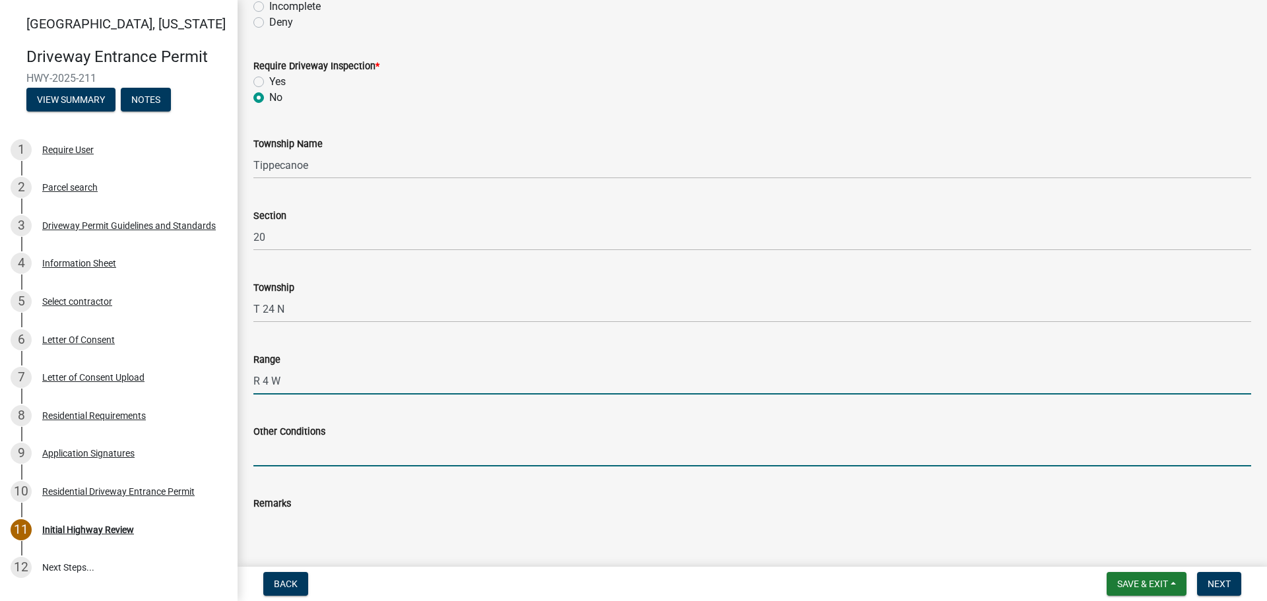
click at [326, 449] on input "Other Conditions" at bounding box center [752, 453] width 998 height 27
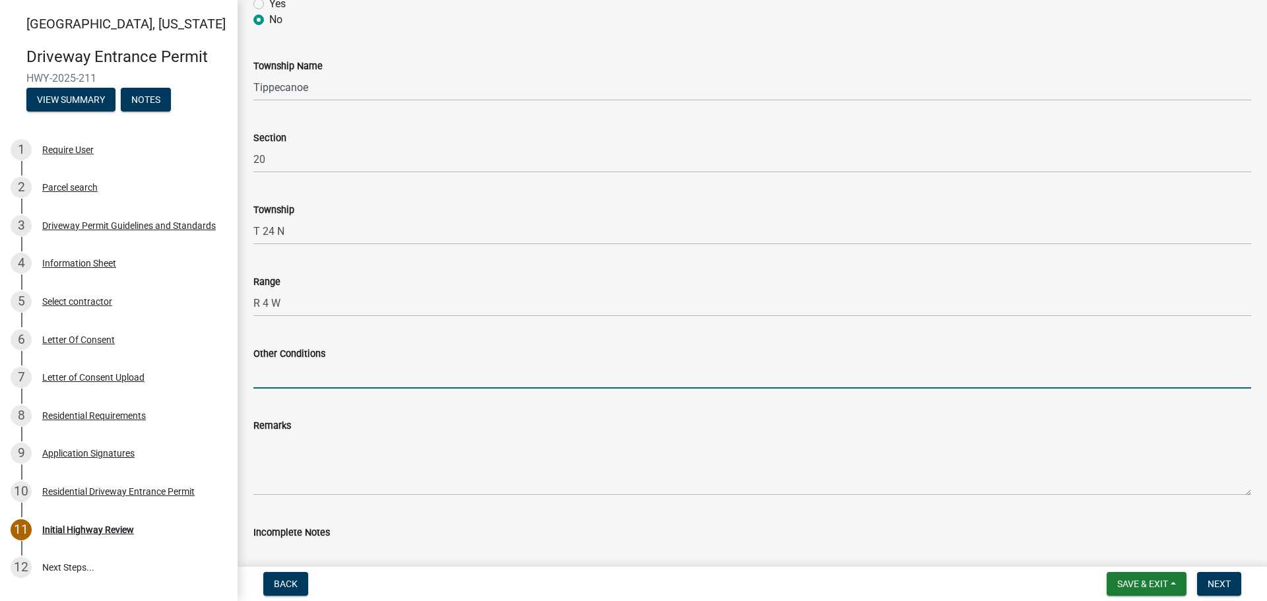
scroll to position [396, 0]
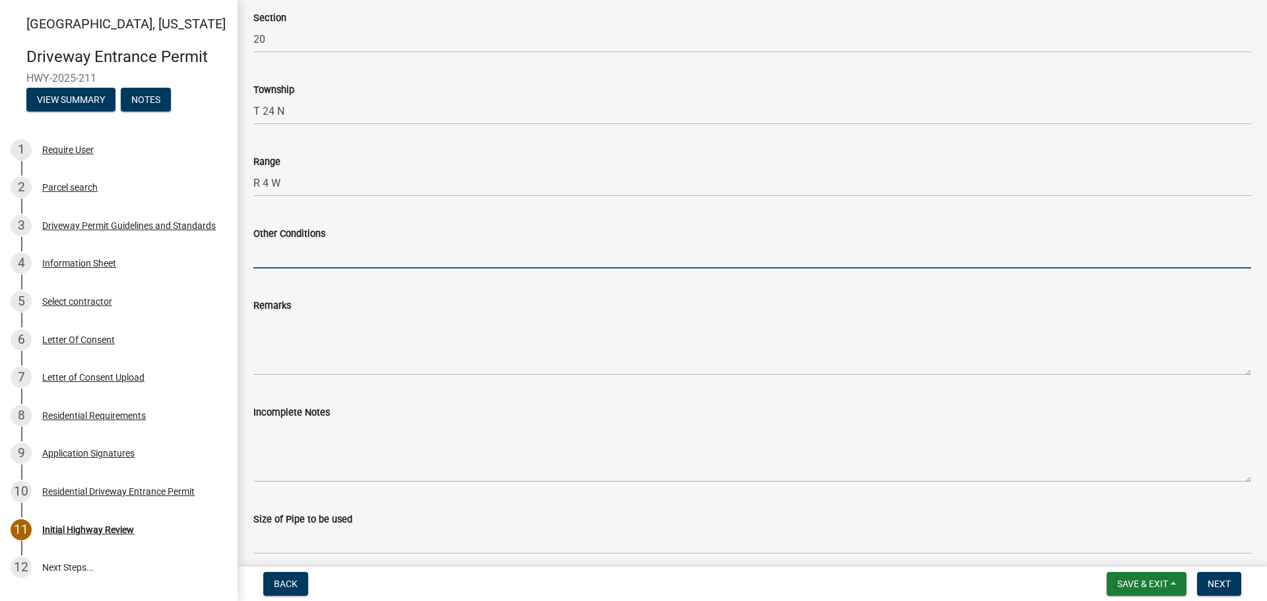
type input "17' Width, 5' Taper, 5' Sidewalk"
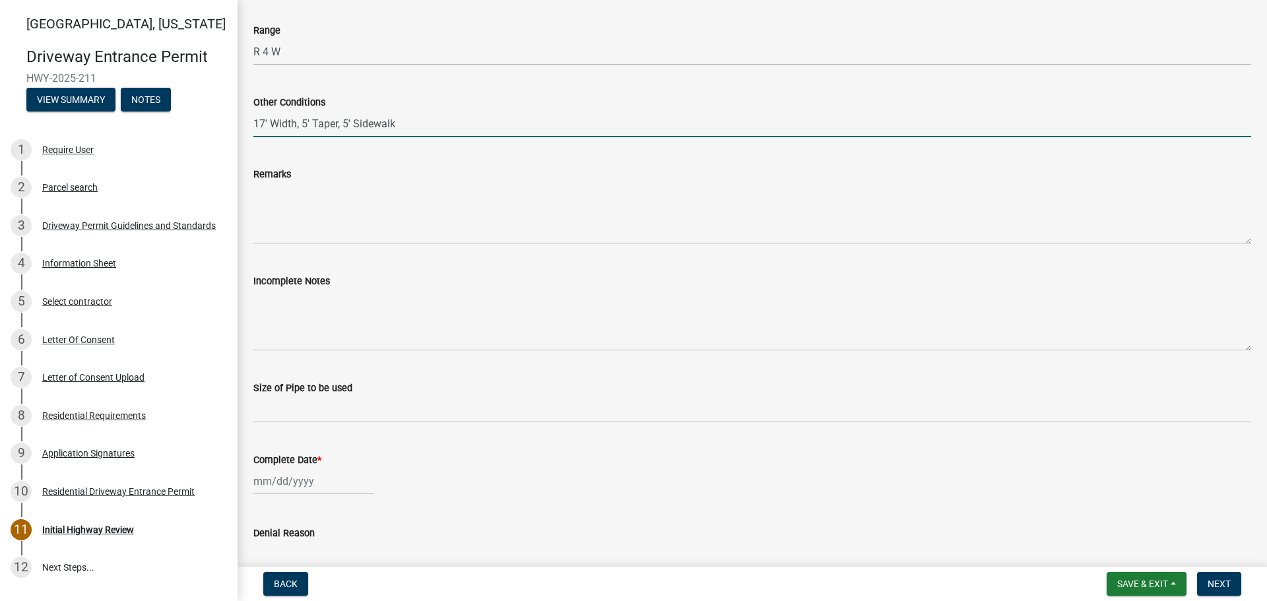
scroll to position [528, 0]
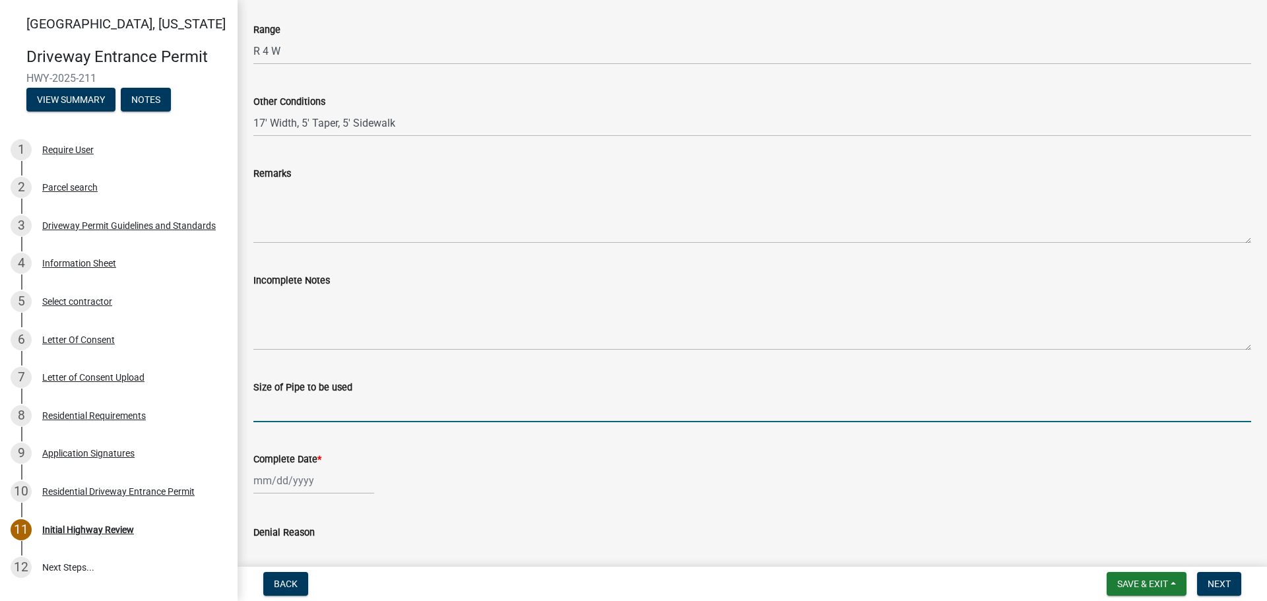
click at [306, 403] on input "Size of Pipe to be used" at bounding box center [752, 408] width 998 height 27
type input "N/A"
click at [290, 485] on div at bounding box center [313, 480] width 121 height 27
select select "9"
select select "2025"
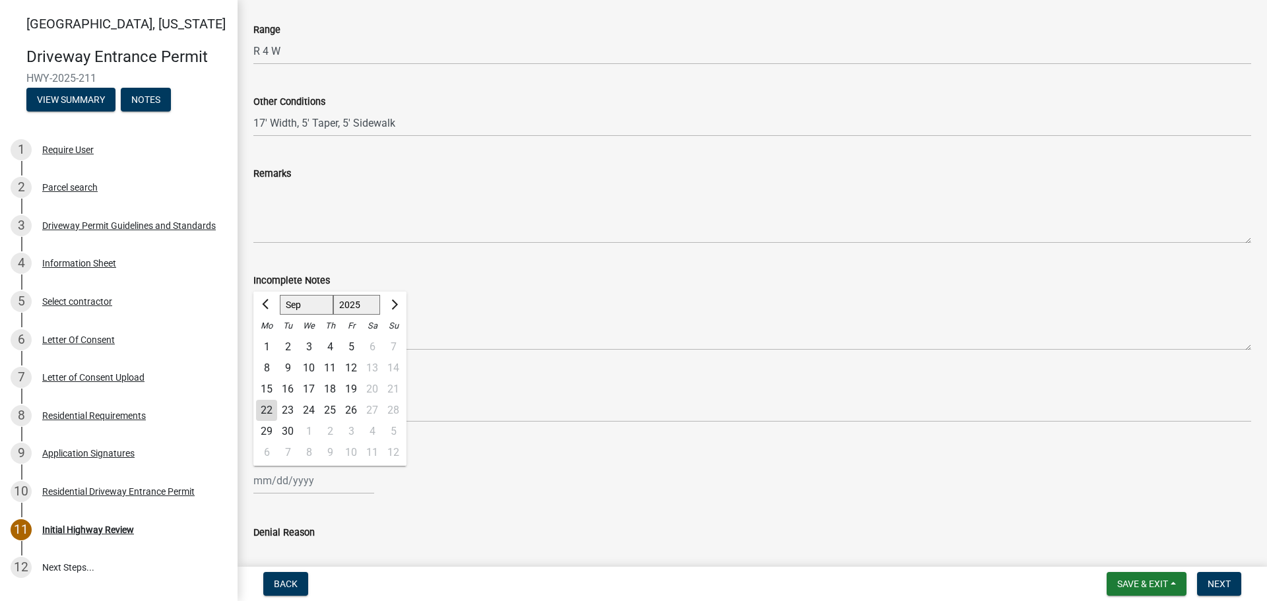
click at [268, 407] on div "22" at bounding box center [266, 410] width 21 height 21
type input "[DATE]"
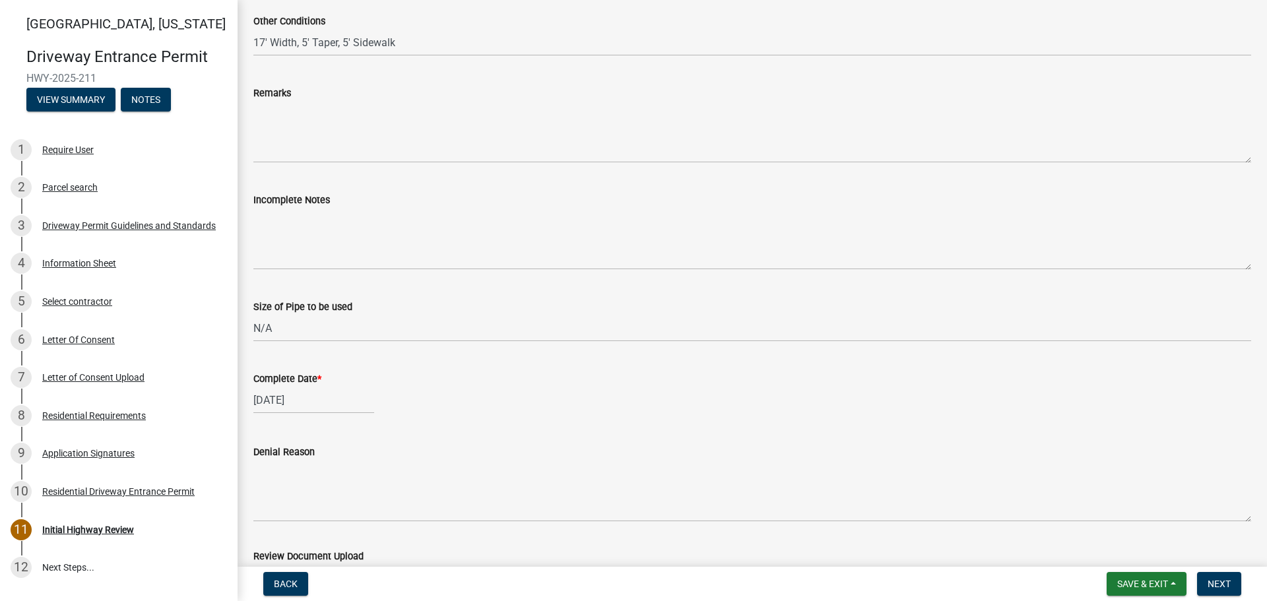
scroll to position [728, 0]
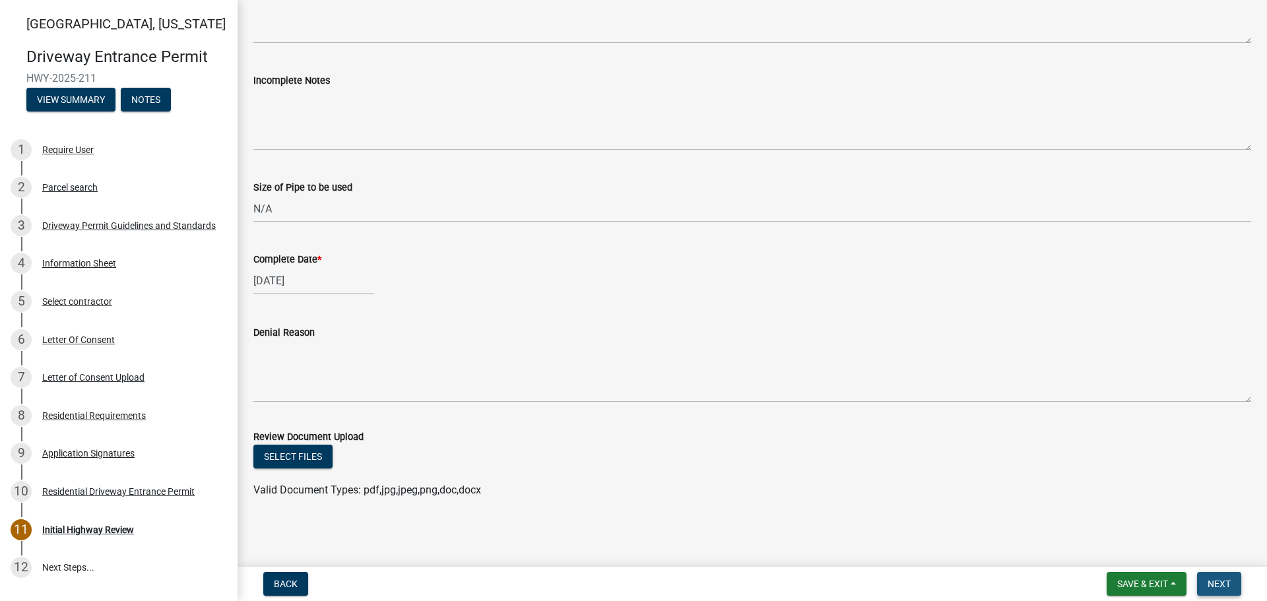
click at [1214, 583] on span "Next" at bounding box center [1219, 584] width 23 height 11
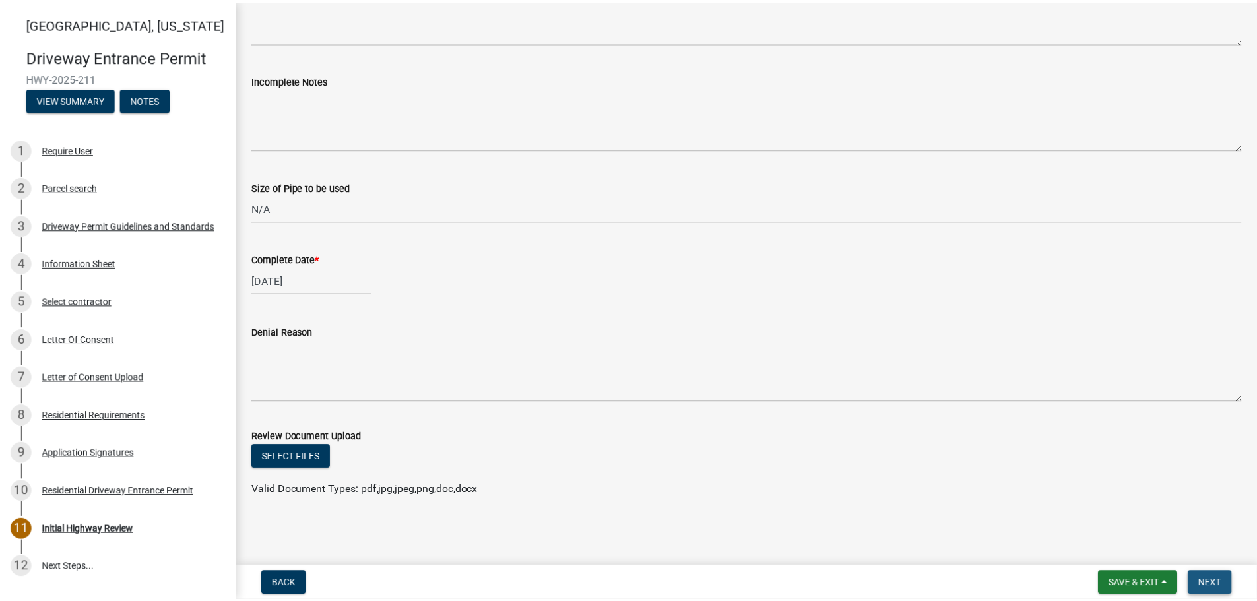
scroll to position [0, 0]
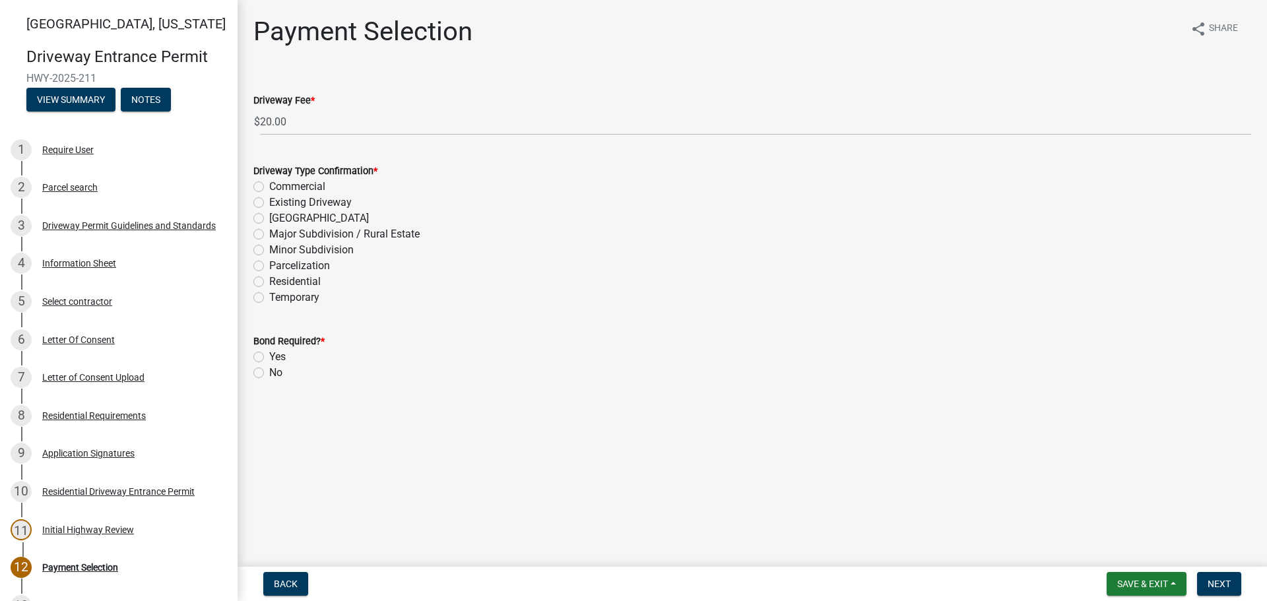
click at [269, 284] on label "Residential" at bounding box center [294, 282] width 51 height 16
click at [269, 283] on input "Residential" at bounding box center [273, 278] width 9 height 9
radio input "true"
click at [269, 374] on label "No" at bounding box center [275, 373] width 13 height 16
click at [269, 374] on input "No" at bounding box center [273, 369] width 9 height 9
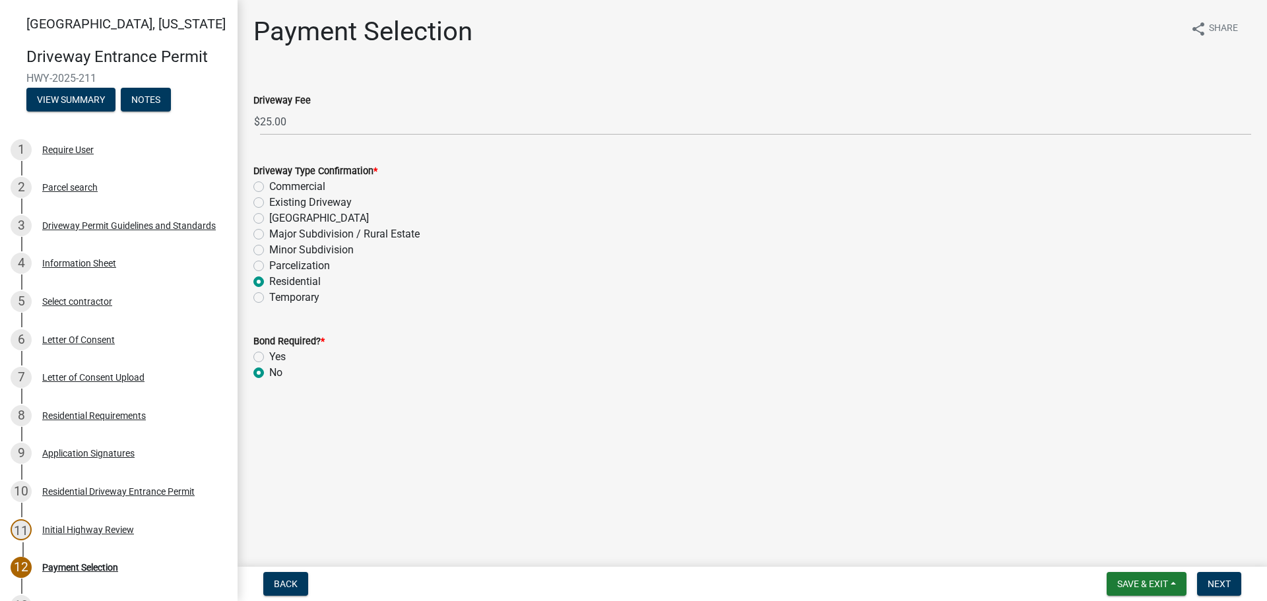
radio input "true"
click at [1215, 584] on span "Next" at bounding box center [1219, 584] width 23 height 11
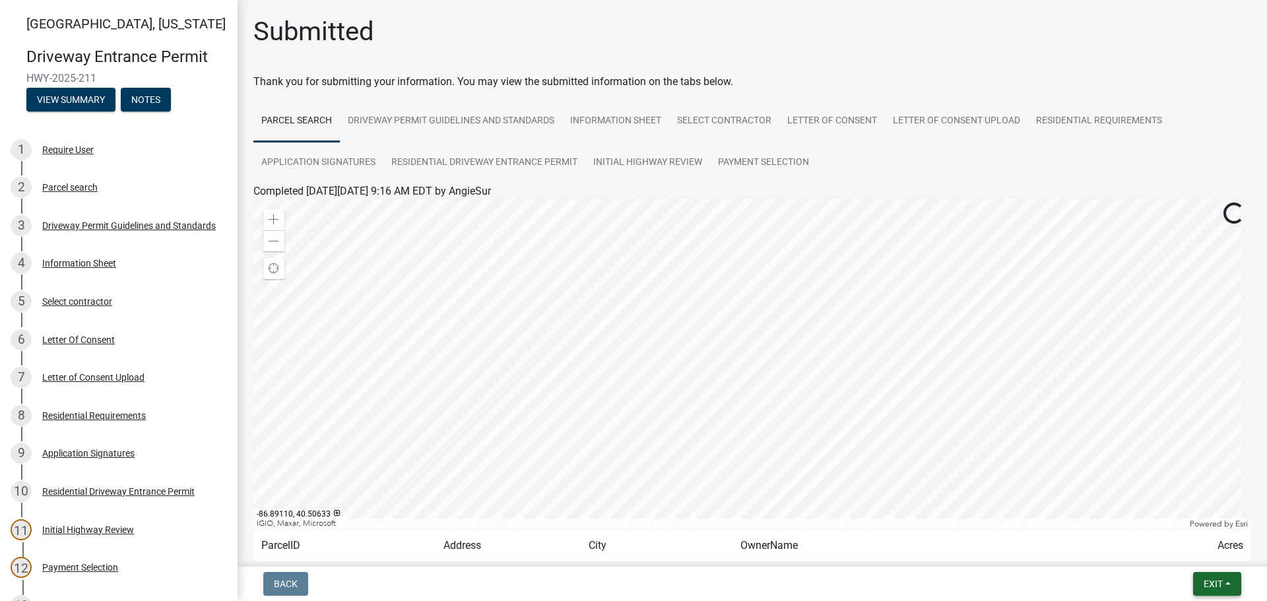
click at [1216, 586] on span "Exit" at bounding box center [1213, 584] width 19 height 11
click at [1179, 555] on button "Save & Exit" at bounding box center [1189, 550] width 106 height 32
